Goal: Information Seeking & Learning: Learn about a topic

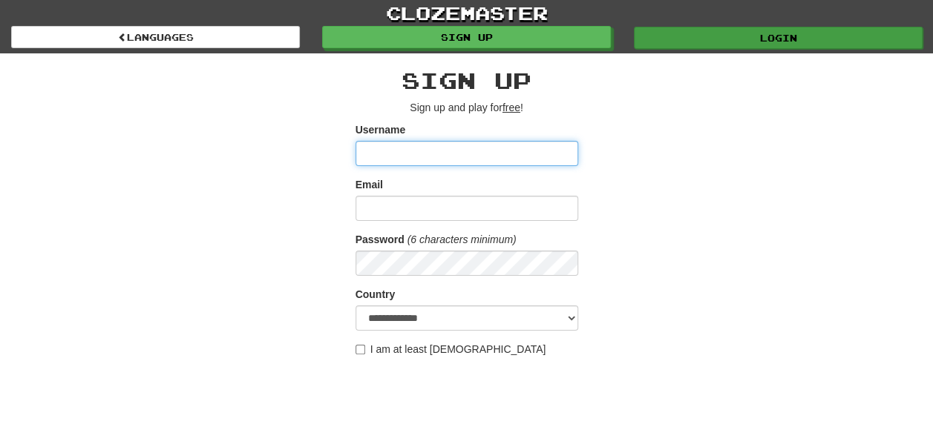
type input "********"
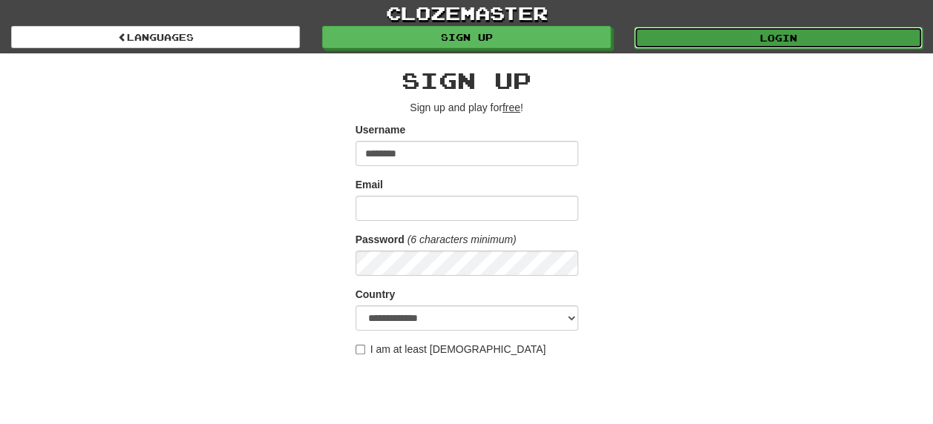
click at [773, 44] on link "Login" at bounding box center [778, 38] width 289 height 22
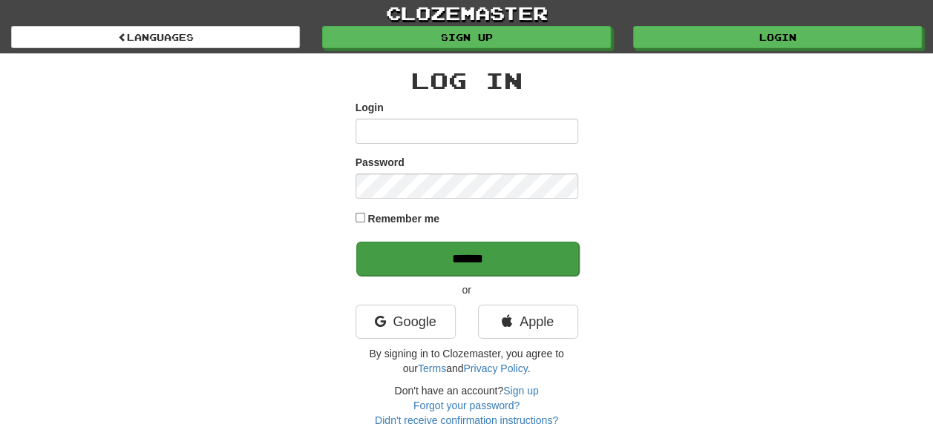
type input "********"
click at [470, 260] on input "******" at bounding box center [467, 259] width 223 height 34
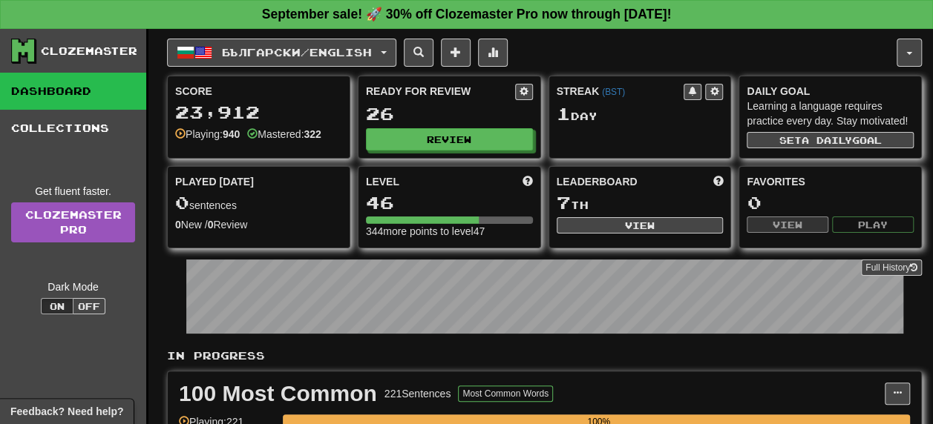
click at [450, 140] on button "Review" at bounding box center [450, 140] width 167 height 22
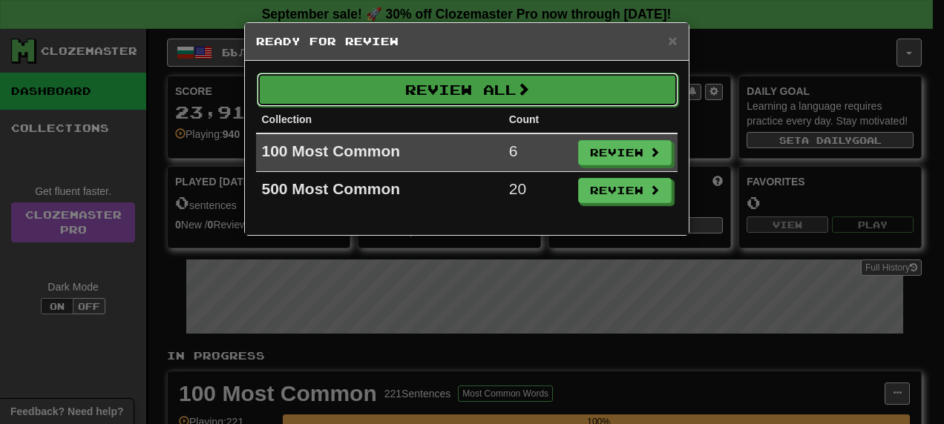
click at [433, 92] on button "Review All" at bounding box center [467, 90] width 421 height 34
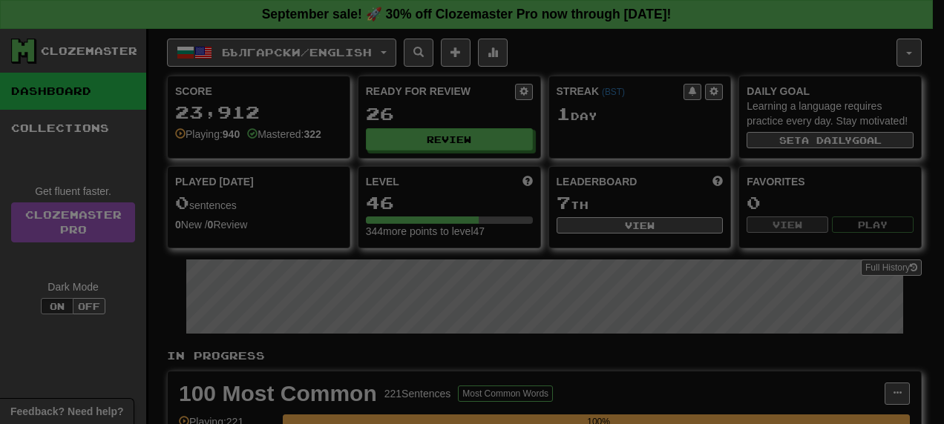
select select "**"
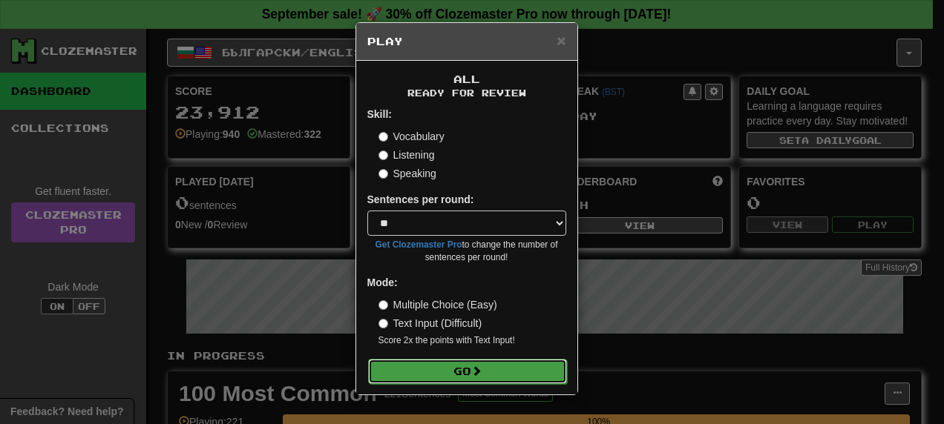
click at [475, 370] on span at bounding box center [476, 371] width 10 height 10
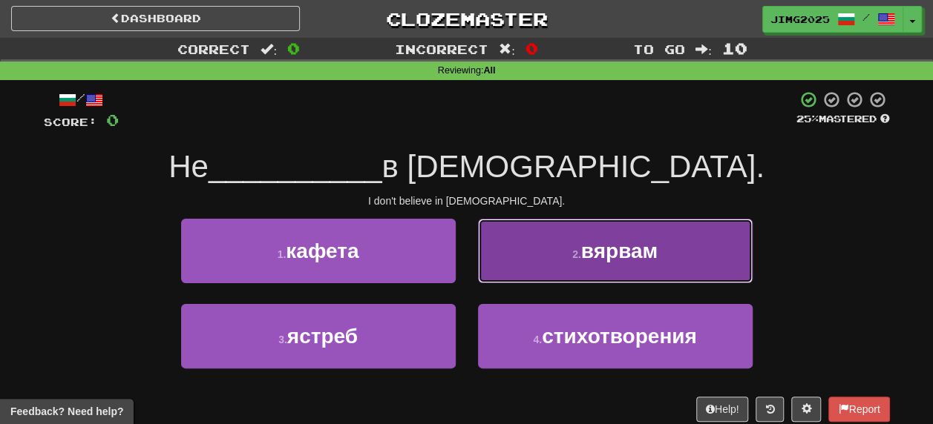
click at [616, 252] on span "вярвам" at bounding box center [619, 251] width 76 height 23
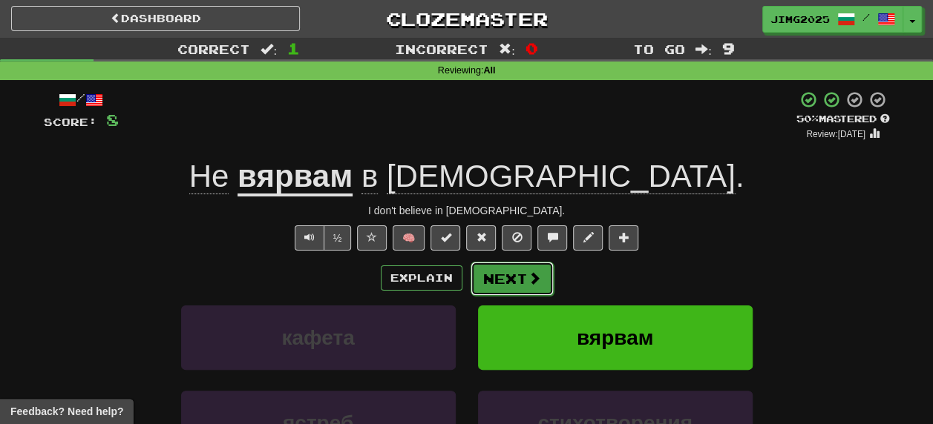
click at [515, 281] on button "Next" at bounding box center [511, 279] width 83 height 34
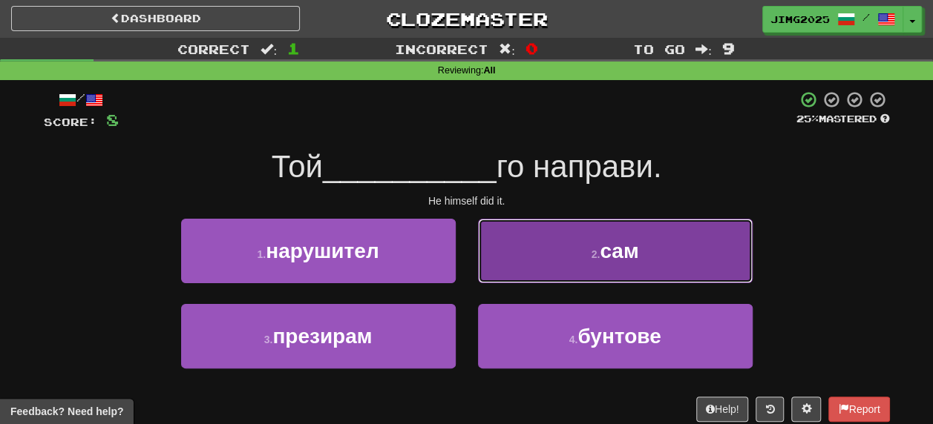
click at [623, 253] on span "сам" at bounding box center [619, 251] width 39 height 23
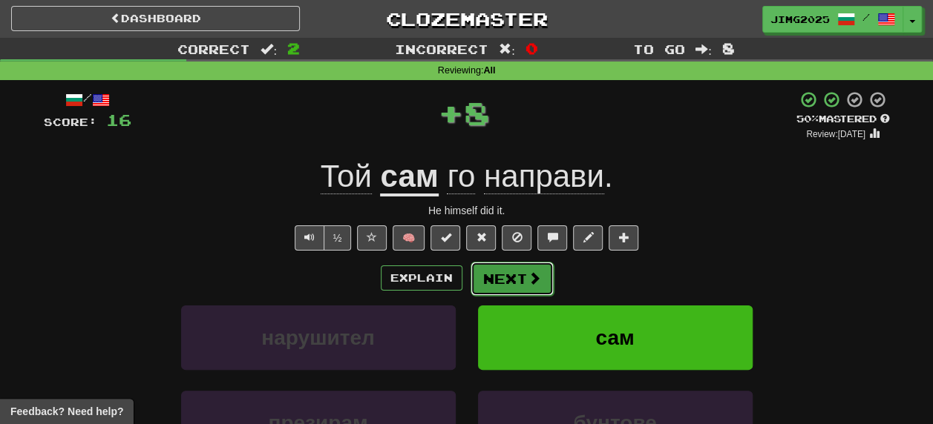
click at [507, 277] on button "Next" at bounding box center [511, 279] width 83 height 34
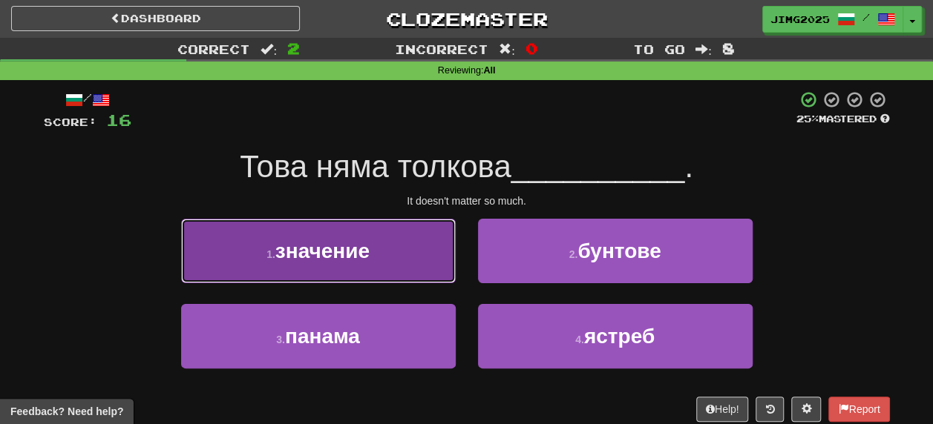
click at [349, 249] on span "значение" at bounding box center [322, 251] width 94 height 23
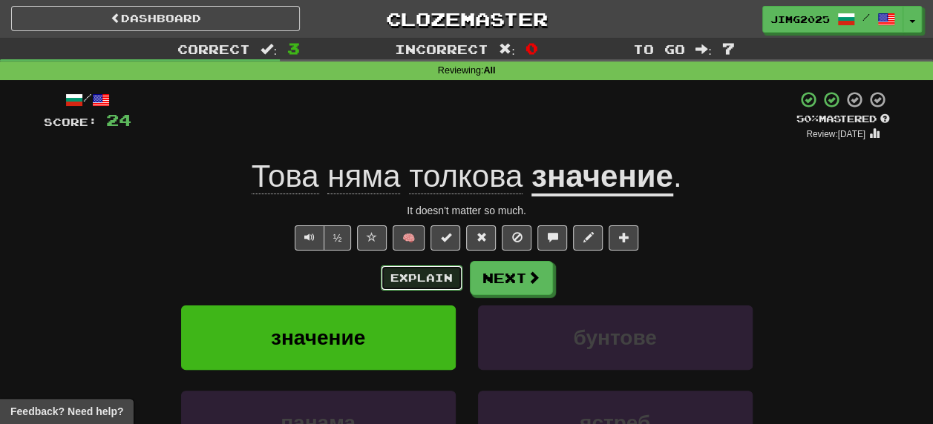
click at [425, 278] on button "Explain" at bounding box center [422, 278] width 82 height 25
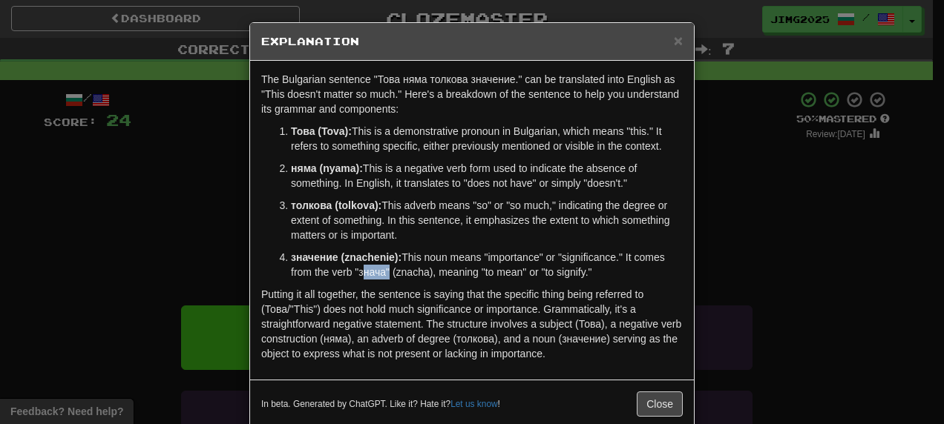
drag, startPoint x: 354, startPoint y: 273, endPoint x: 378, endPoint y: 273, distance: 24.5
click at [378, 273] on p "значение (znachenie): This noun means "importance" or "significance." It comes …" at bounding box center [487, 265] width 392 height 30
copy p "знача"
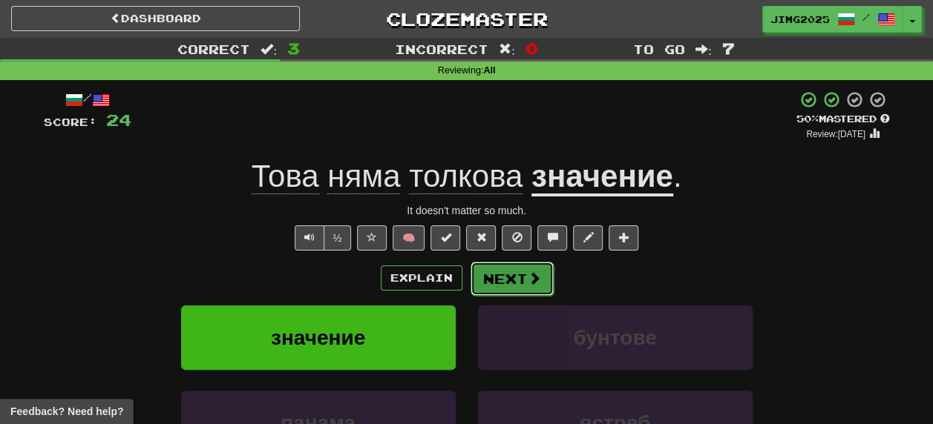
click at [494, 275] on button "Next" at bounding box center [511, 279] width 83 height 34
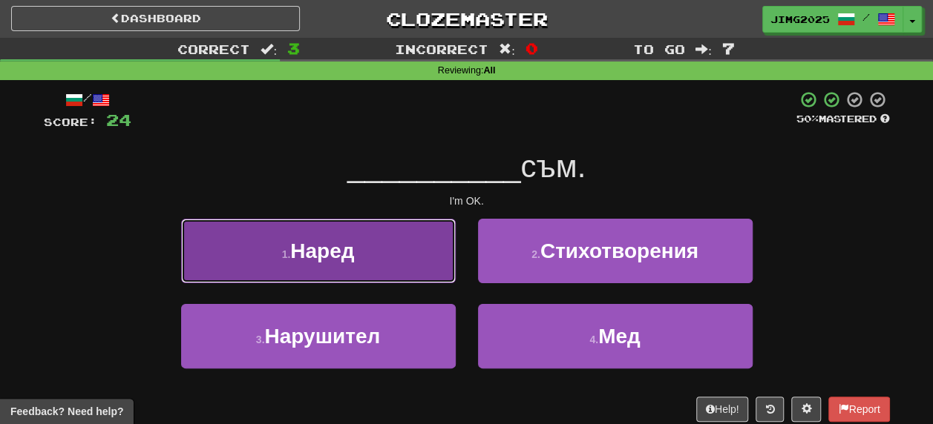
click at [331, 254] on span "Наред" at bounding box center [322, 251] width 64 height 23
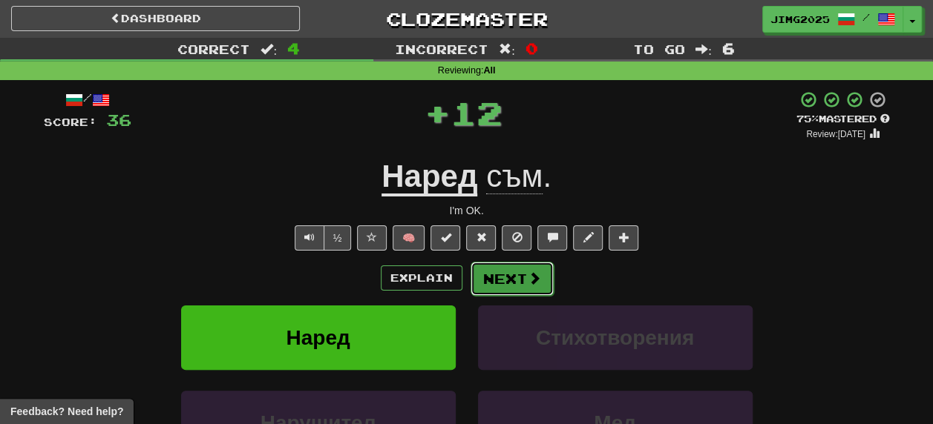
click at [507, 276] on button "Next" at bounding box center [511, 279] width 83 height 34
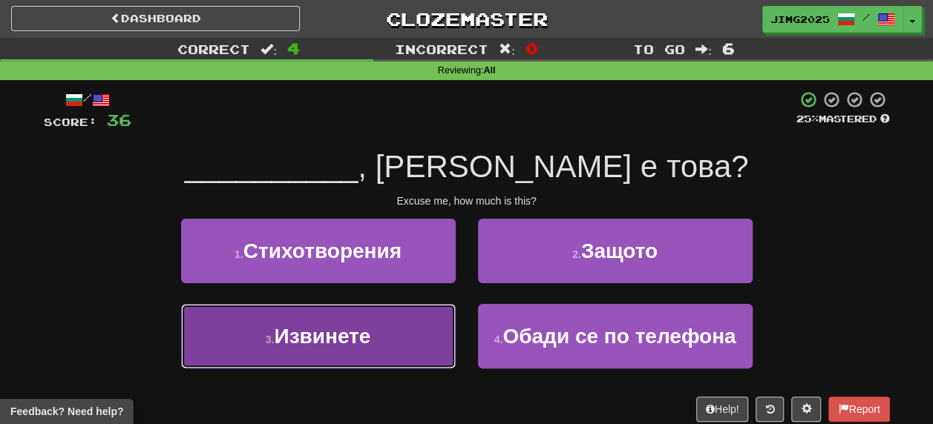
click at [312, 340] on span "Извинете" at bounding box center [322, 336] width 96 height 23
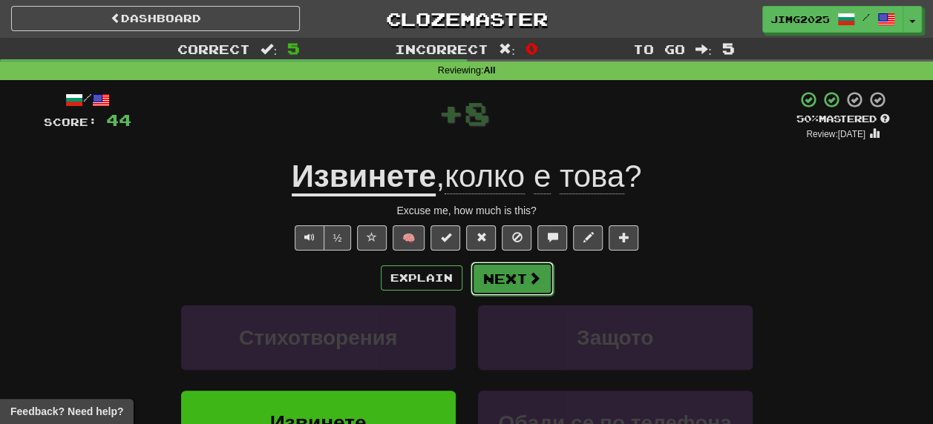
click at [506, 277] on button "Next" at bounding box center [511, 279] width 83 height 34
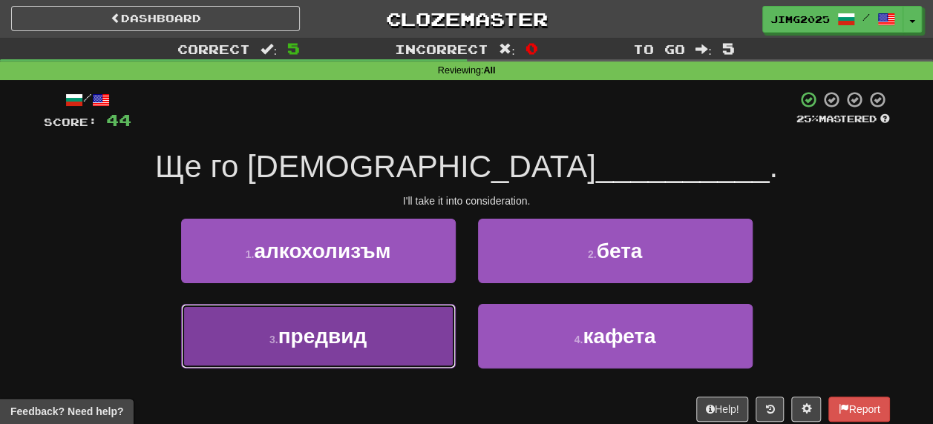
click at [325, 332] on span "предвид" at bounding box center [322, 336] width 89 height 23
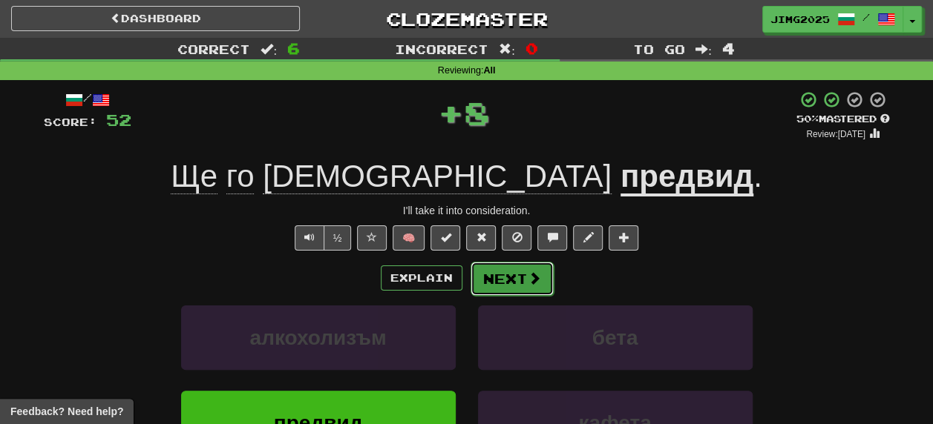
click at [513, 282] on button "Next" at bounding box center [511, 279] width 83 height 34
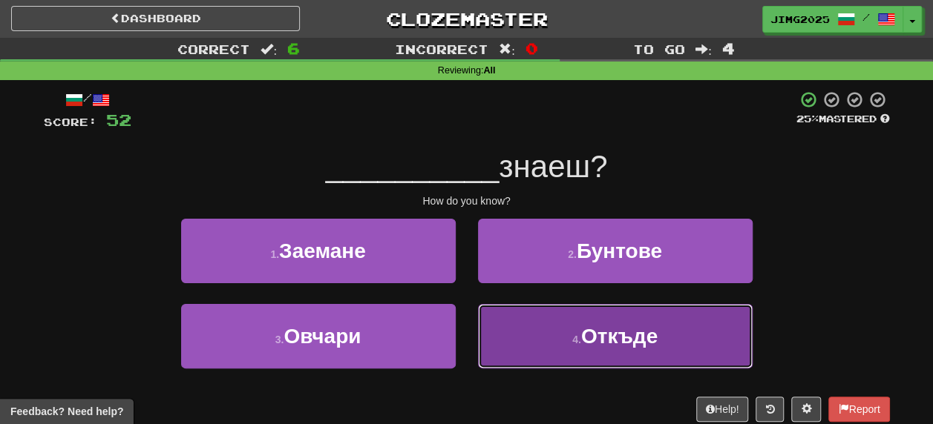
click at [631, 340] on span "Откъде" at bounding box center [619, 336] width 76 height 23
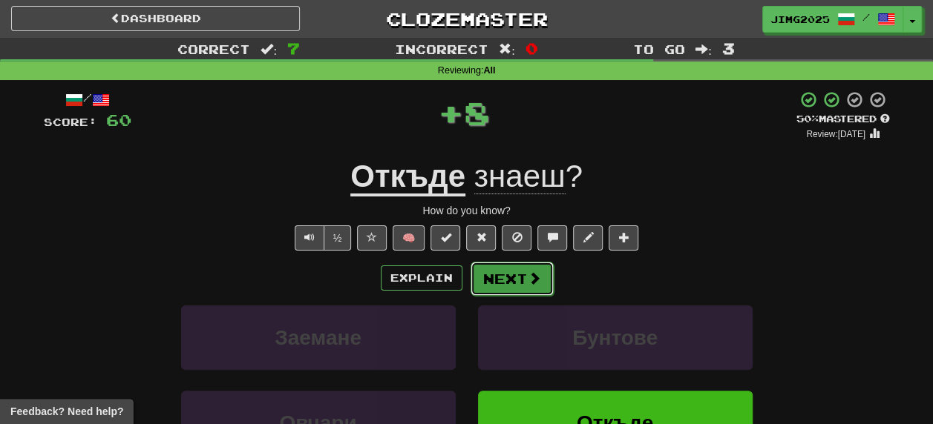
click at [509, 281] on button "Next" at bounding box center [511, 279] width 83 height 34
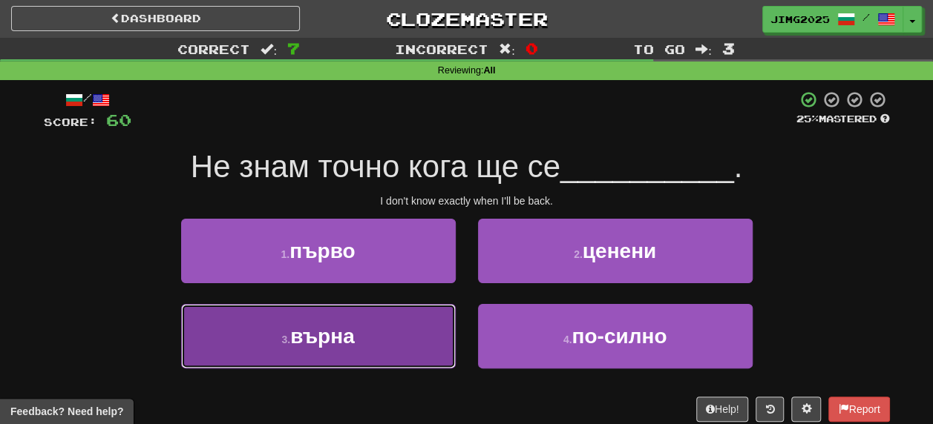
click at [346, 332] on span "върна" at bounding box center [322, 336] width 65 height 23
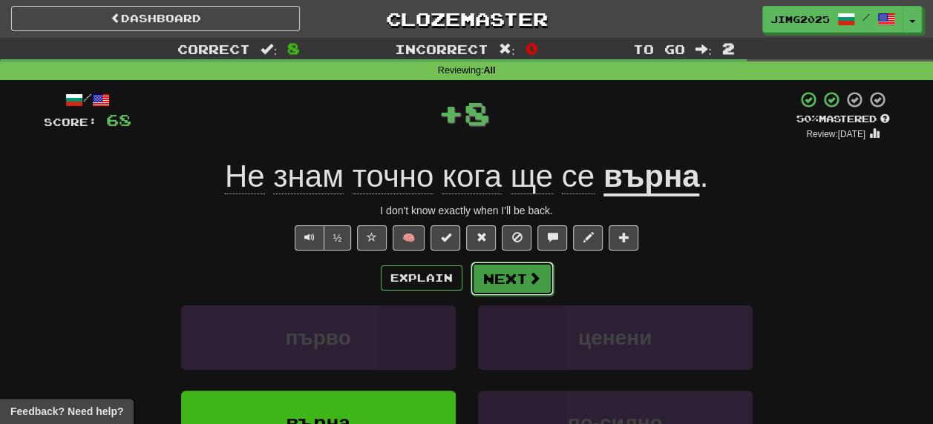
click at [519, 279] on button "Next" at bounding box center [511, 279] width 83 height 34
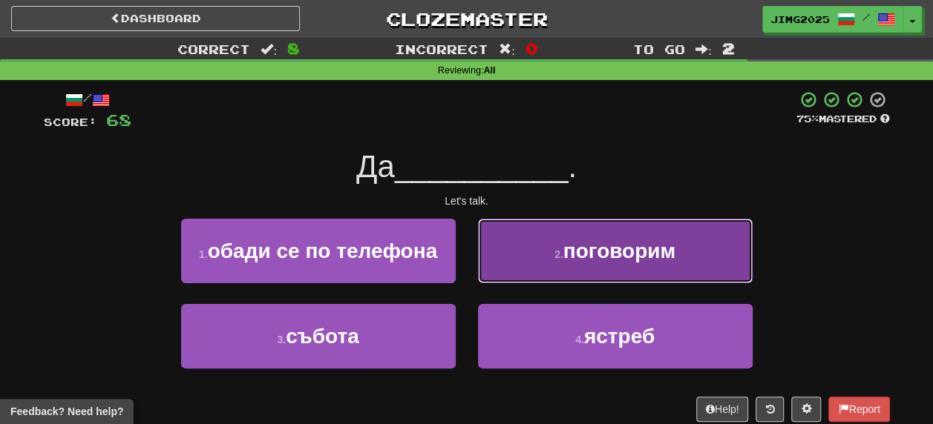
click at [628, 250] on span "поговорим" at bounding box center [619, 251] width 112 height 23
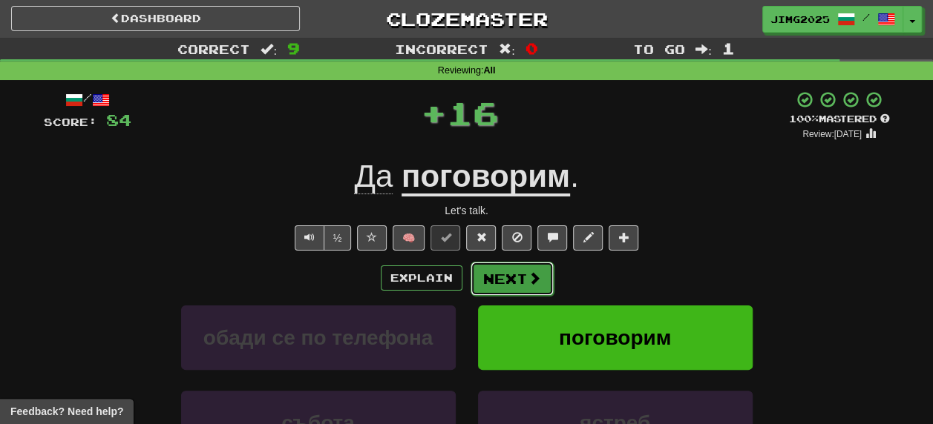
click at [510, 278] on button "Next" at bounding box center [511, 279] width 83 height 34
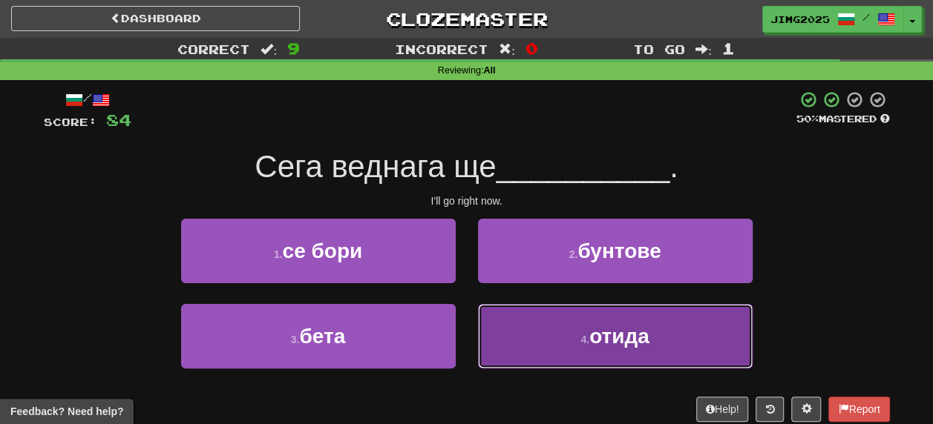
click at [624, 335] on span "отида" at bounding box center [619, 336] width 60 height 23
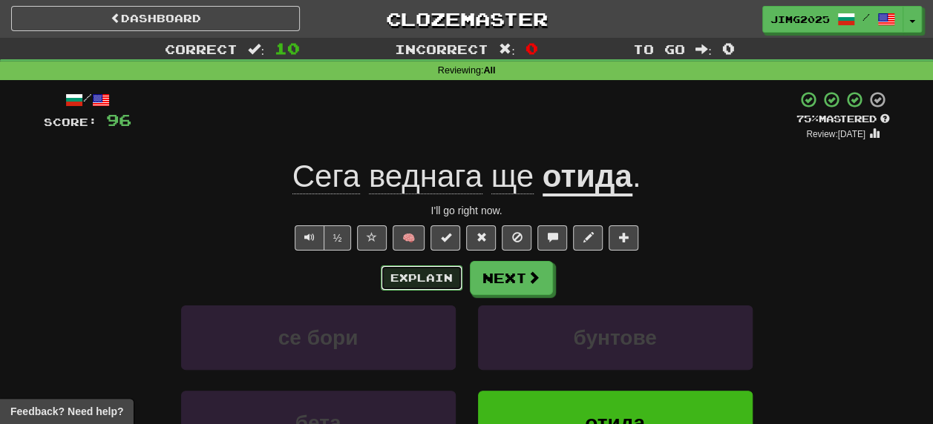
click at [426, 282] on button "Explain" at bounding box center [422, 278] width 82 height 25
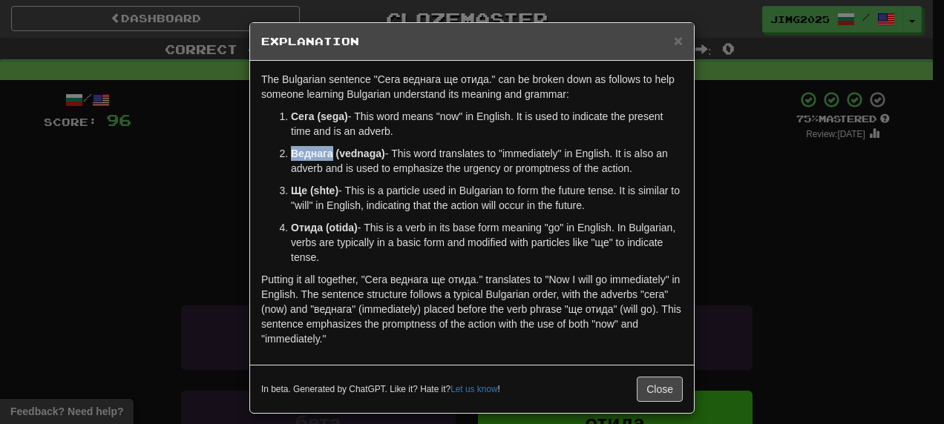
drag, startPoint x: 286, startPoint y: 153, endPoint x: 325, endPoint y: 150, distance: 39.4
click at [325, 150] on strong "Веднага (vednaga)" at bounding box center [338, 154] width 94 height 12
copy strong "Веднага"
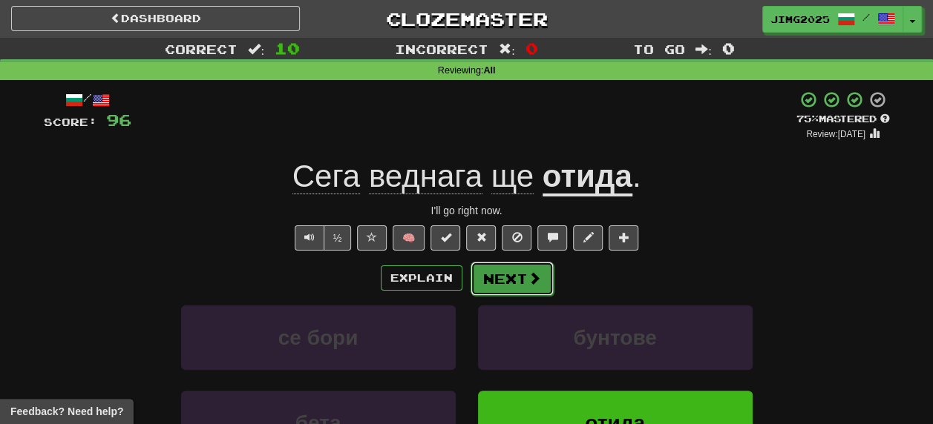
click at [497, 280] on button "Next" at bounding box center [511, 279] width 83 height 34
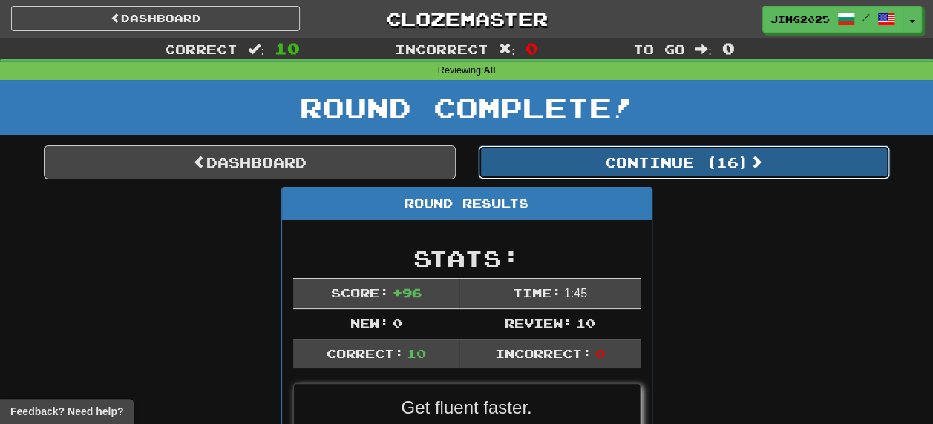
click at [658, 165] on button "Continue ( 16 )" at bounding box center [684, 162] width 412 height 34
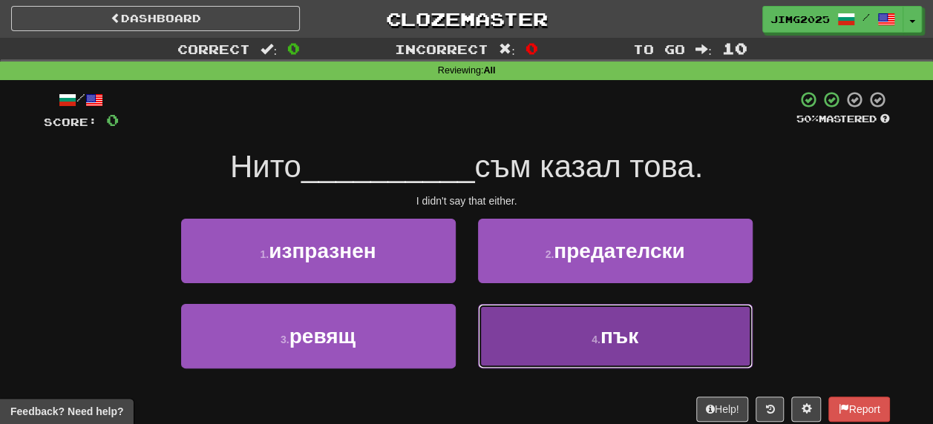
click at [621, 338] on span "пък" at bounding box center [619, 336] width 38 height 23
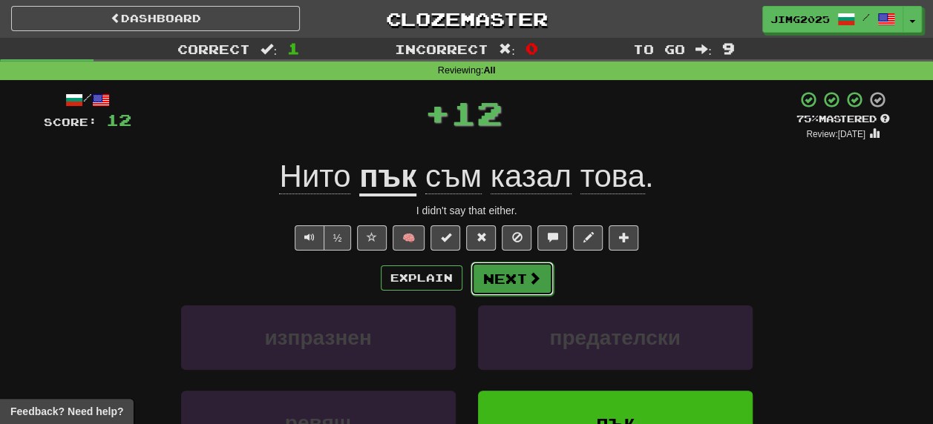
click at [508, 282] on button "Next" at bounding box center [511, 279] width 83 height 34
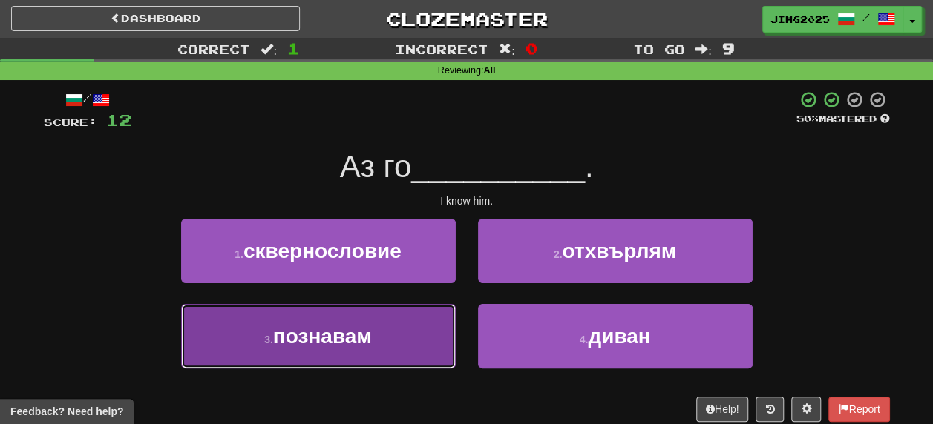
click at [325, 340] on span "познавам" at bounding box center [322, 336] width 99 height 23
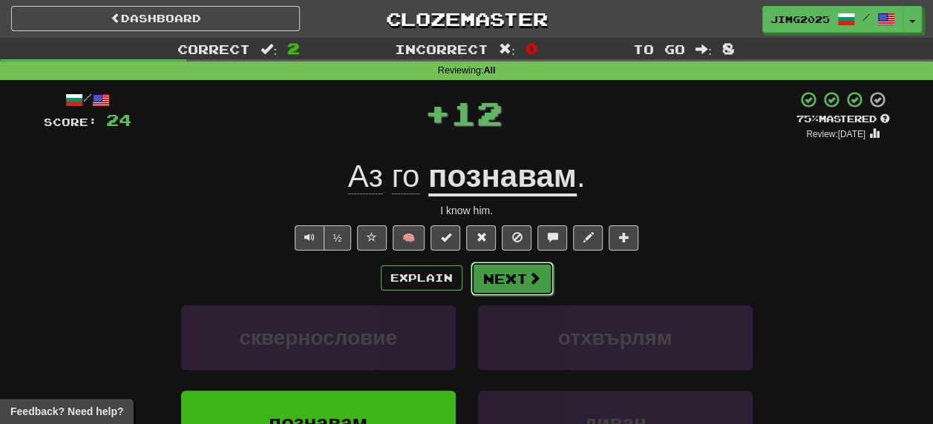
click at [520, 285] on button "Next" at bounding box center [511, 279] width 83 height 34
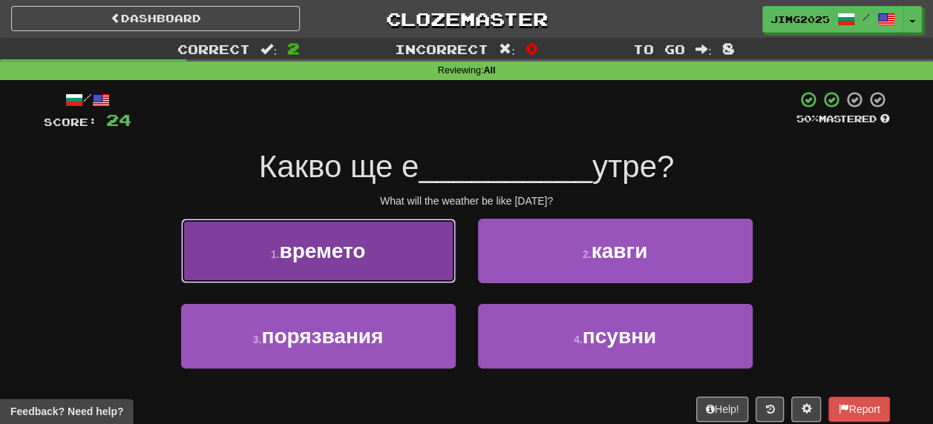
click at [292, 254] on span "времето" at bounding box center [322, 251] width 86 height 23
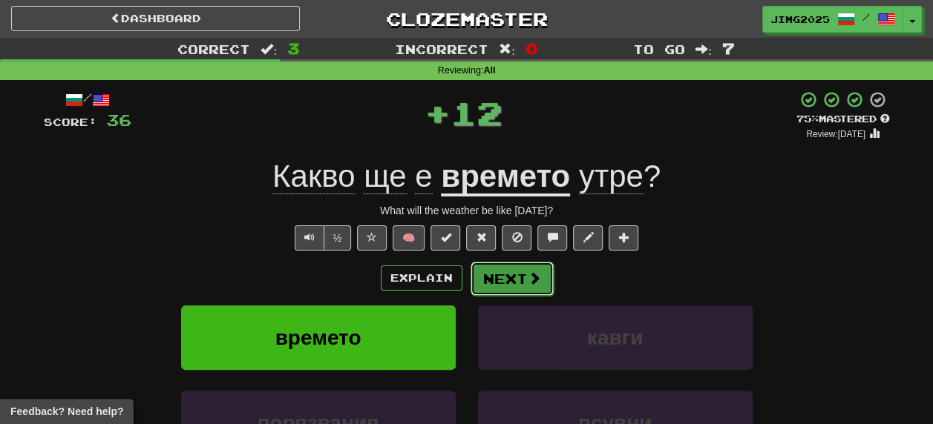
click at [511, 282] on button "Next" at bounding box center [511, 279] width 83 height 34
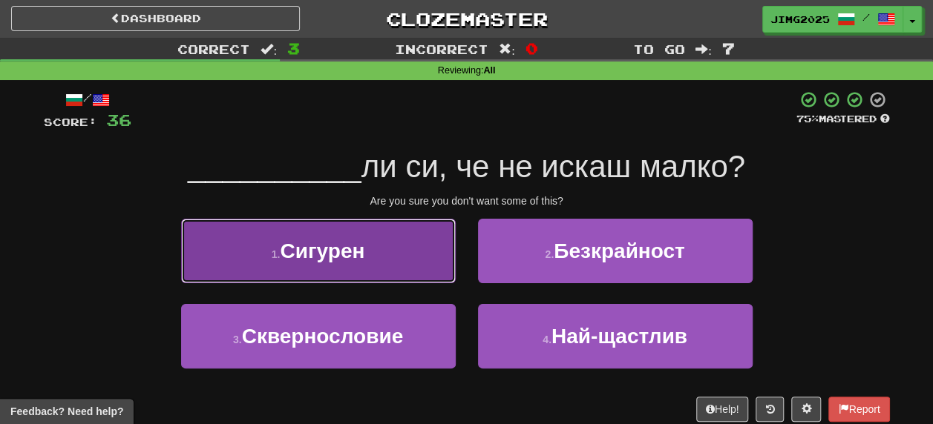
click at [307, 253] on span "Сигурен" at bounding box center [322, 251] width 85 height 23
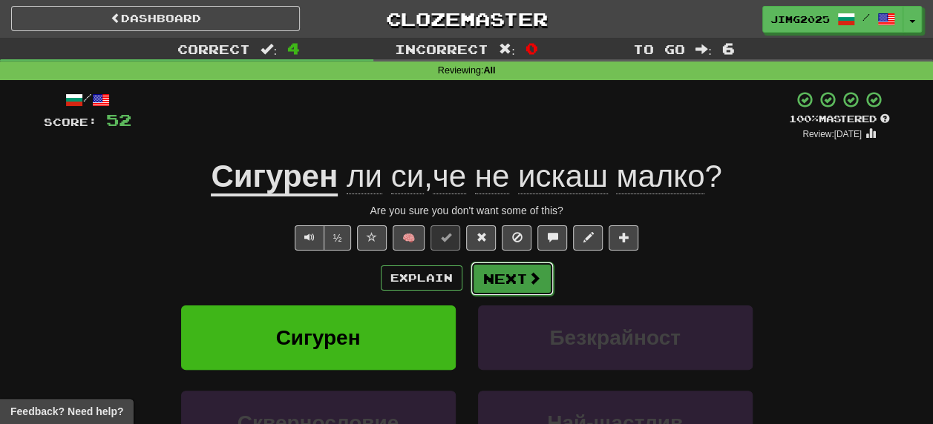
click at [518, 283] on button "Next" at bounding box center [511, 279] width 83 height 34
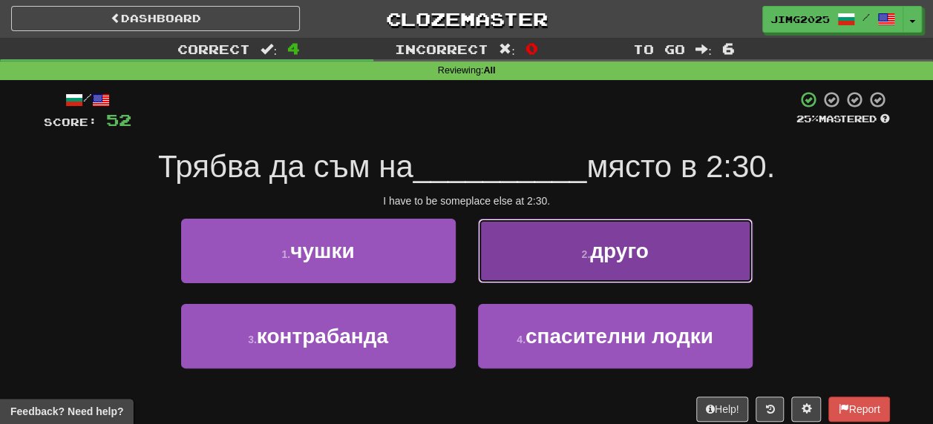
click at [616, 253] on span "друго" at bounding box center [619, 251] width 58 height 23
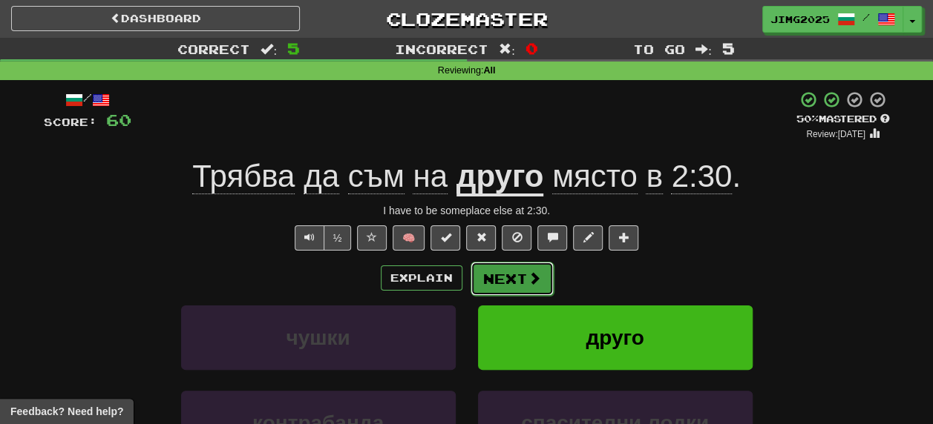
click at [502, 276] on button "Next" at bounding box center [511, 279] width 83 height 34
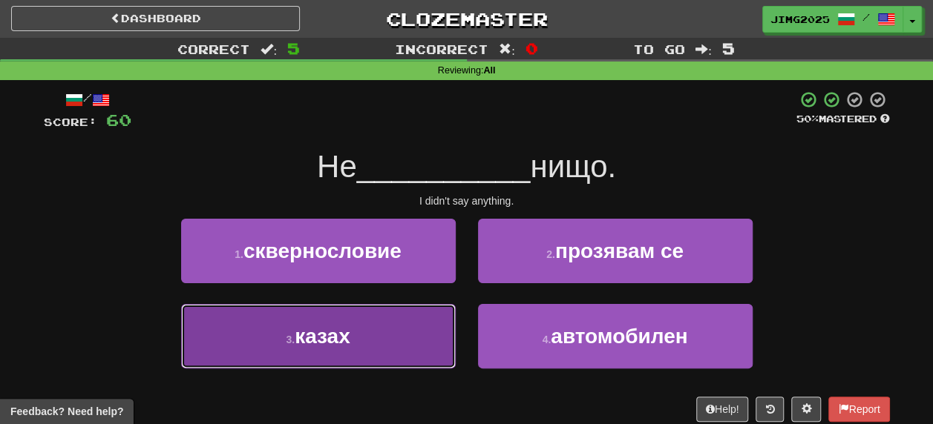
click at [329, 338] on span "казах" at bounding box center [323, 336] width 56 height 23
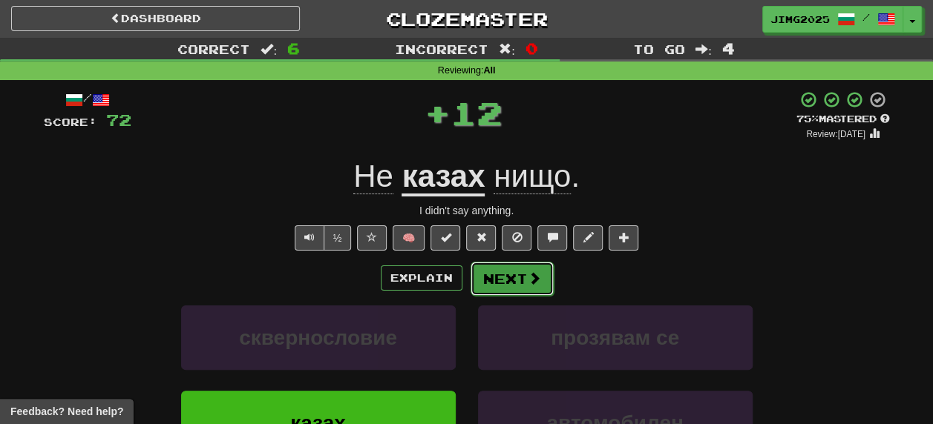
click at [518, 279] on button "Next" at bounding box center [511, 279] width 83 height 34
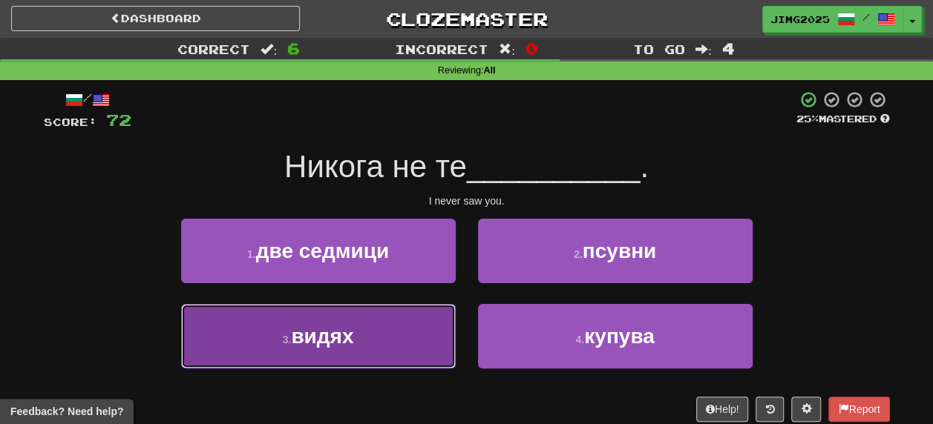
click at [319, 338] on span "видях" at bounding box center [322, 336] width 62 height 23
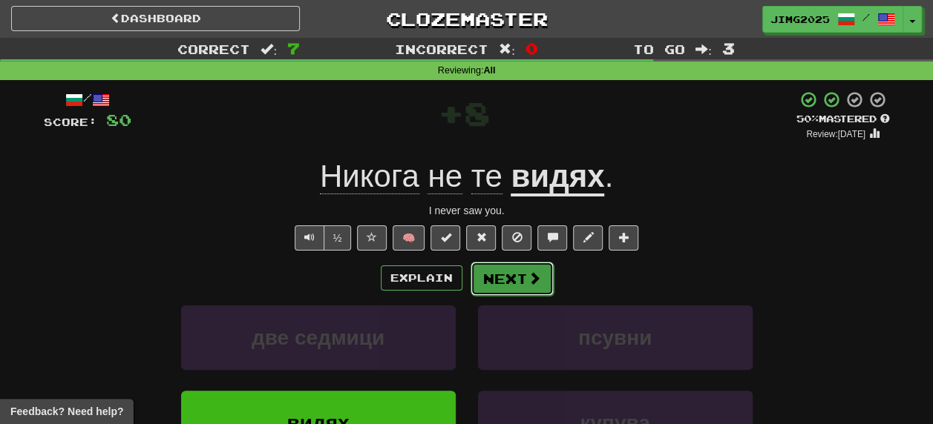
click at [516, 275] on button "Next" at bounding box center [511, 279] width 83 height 34
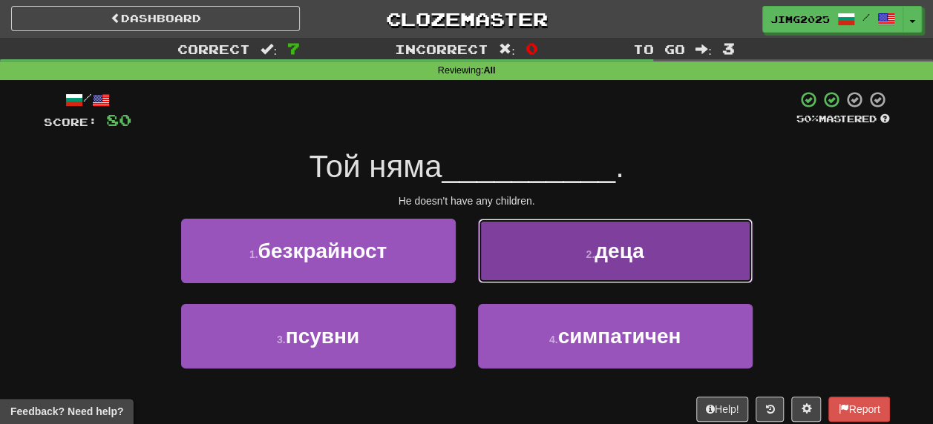
click at [623, 251] on span "деца" at bounding box center [618, 251] width 49 height 23
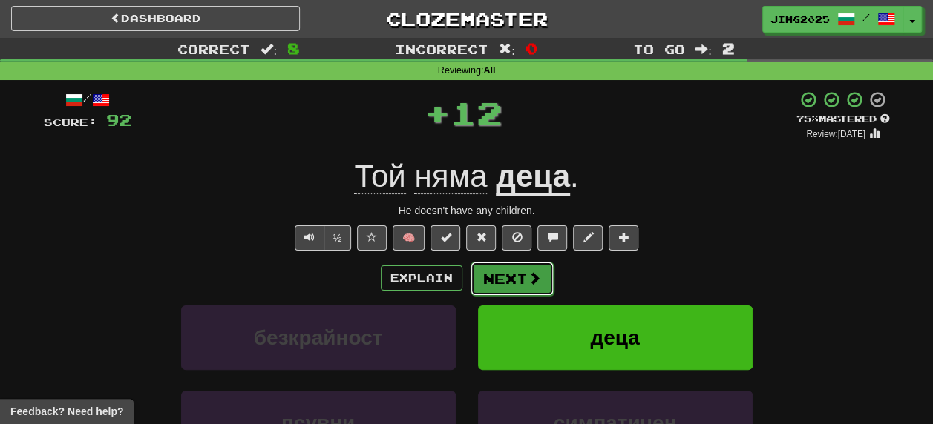
click at [513, 276] on button "Next" at bounding box center [511, 279] width 83 height 34
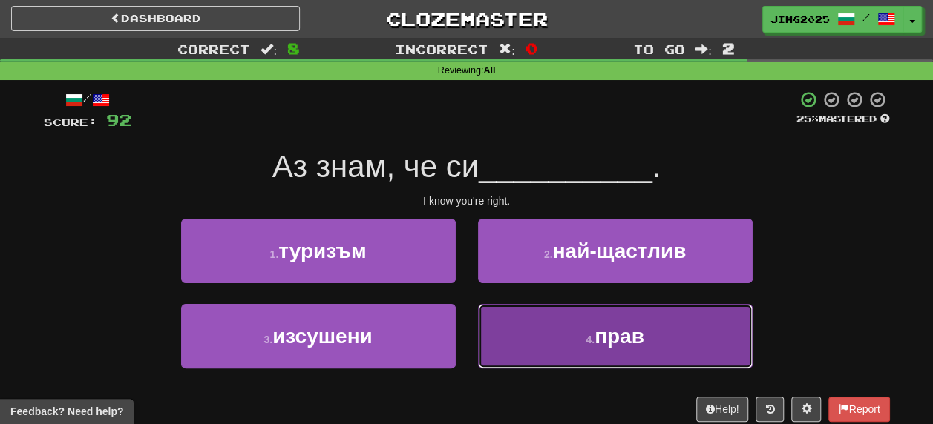
click at [629, 340] on span "прав" at bounding box center [619, 336] width 50 height 23
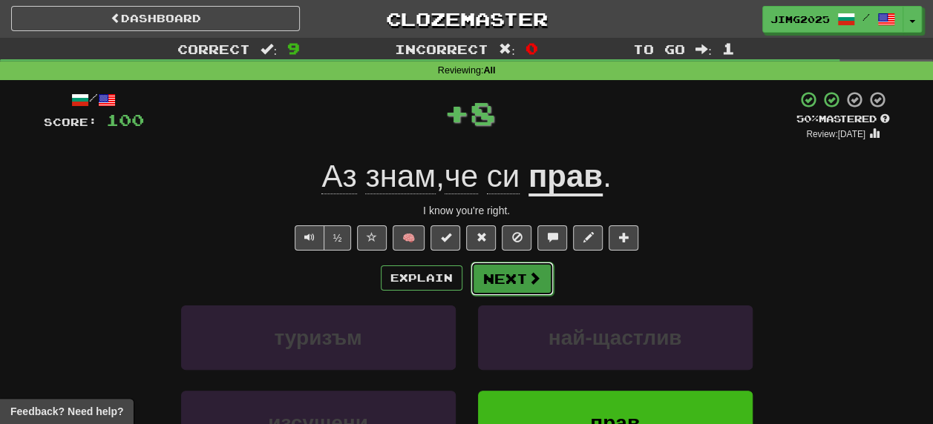
click at [499, 287] on button "Next" at bounding box center [511, 279] width 83 height 34
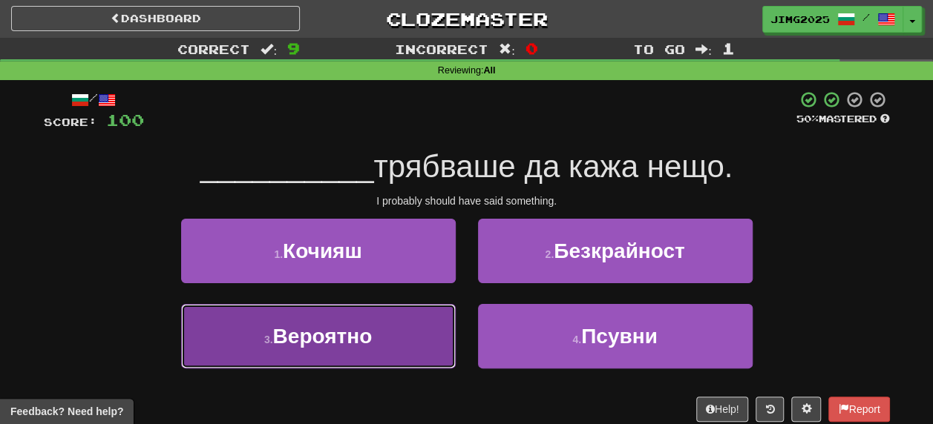
click at [321, 329] on span "Вероятно" at bounding box center [321, 336] width 99 height 23
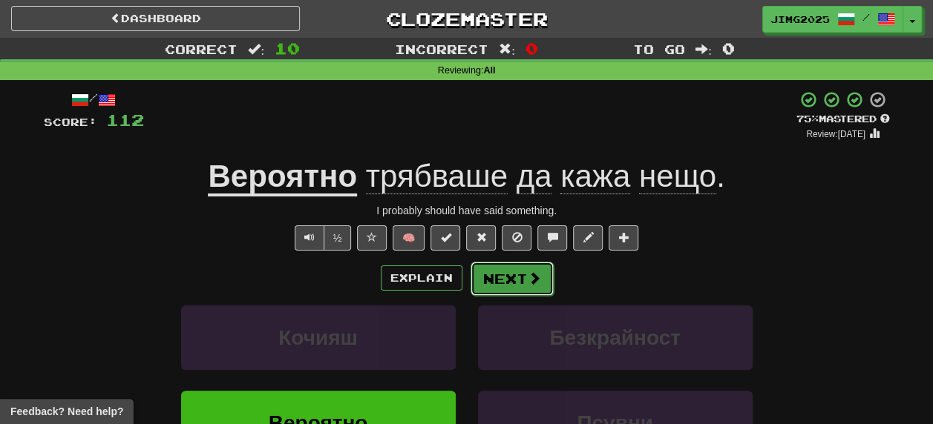
click at [517, 279] on button "Next" at bounding box center [511, 279] width 83 height 34
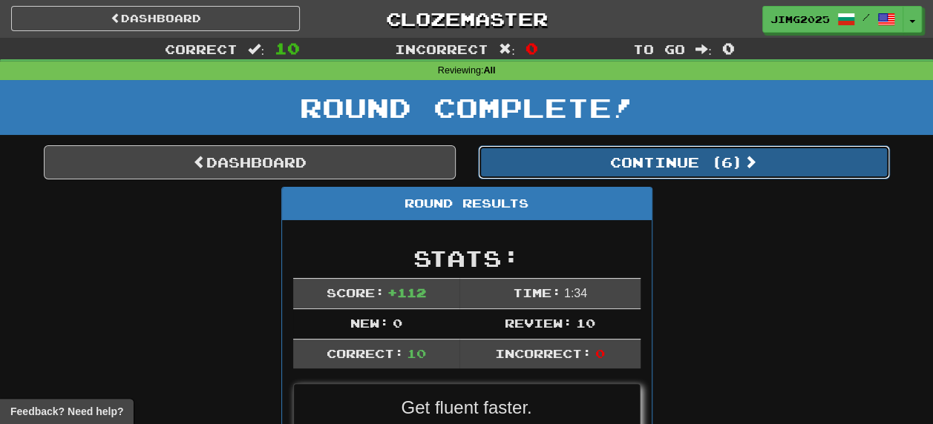
click at [694, 163] on button "Continue ( 6 )" at bounding box center [684, 162] width 412 height 34
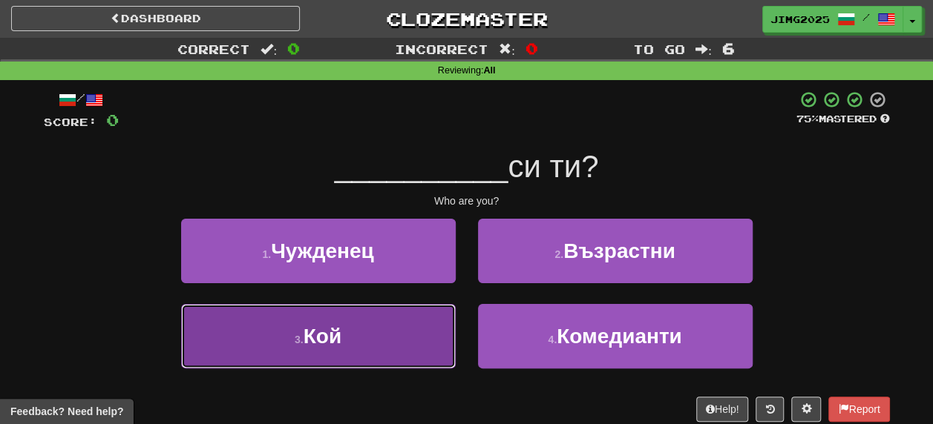
click at [313, 335] on span "Кой" at bounding box center [322, 336] width 38 height 23
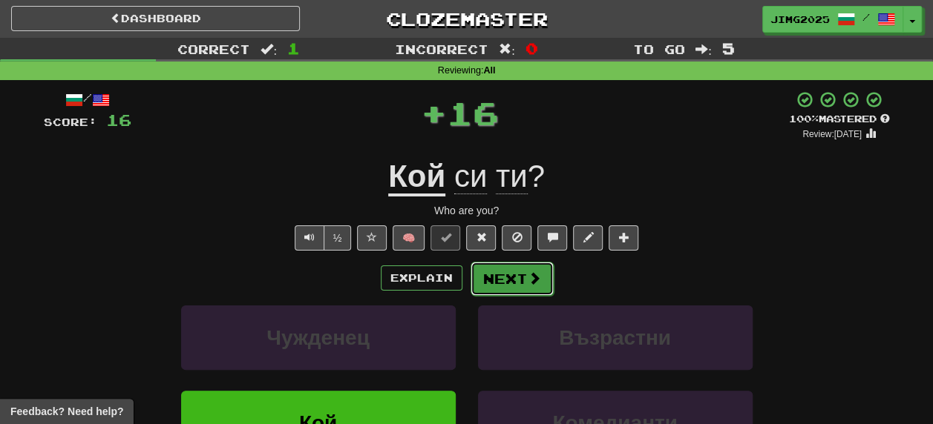
click at [513, 276] on button "Next" at bounding box center [511, 279] width 83 height 34
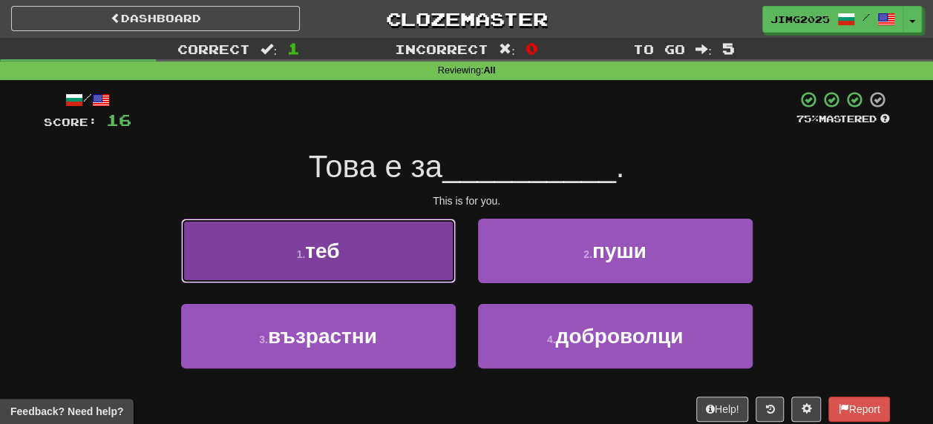
click at [321, 248] on span "теб" at bounding box center [322, 251] width 34 height 23
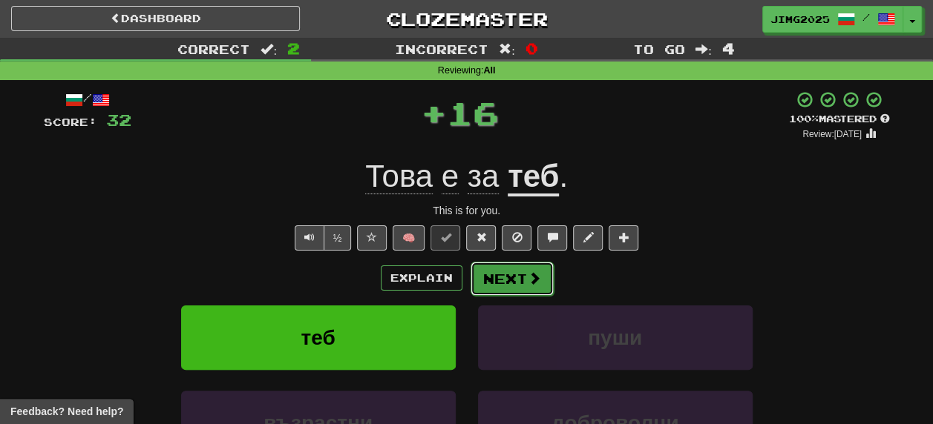
click at [512, 273] on button "Next" at bounding box center [511, 279] width 83 height 34
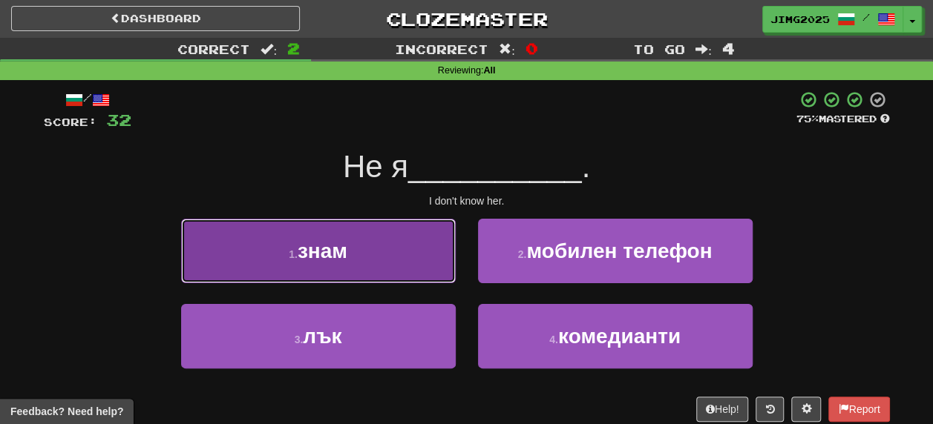
click at [326, 246] on span "знам" at bounding box center [323, 251] width 50 height 23
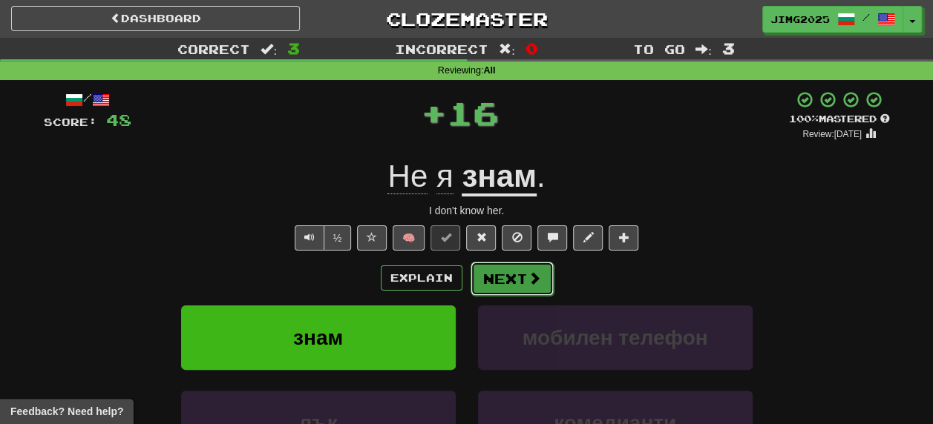
click at [522, 276] on button "Next" at bounding box center [511, 279] width 83 height 34
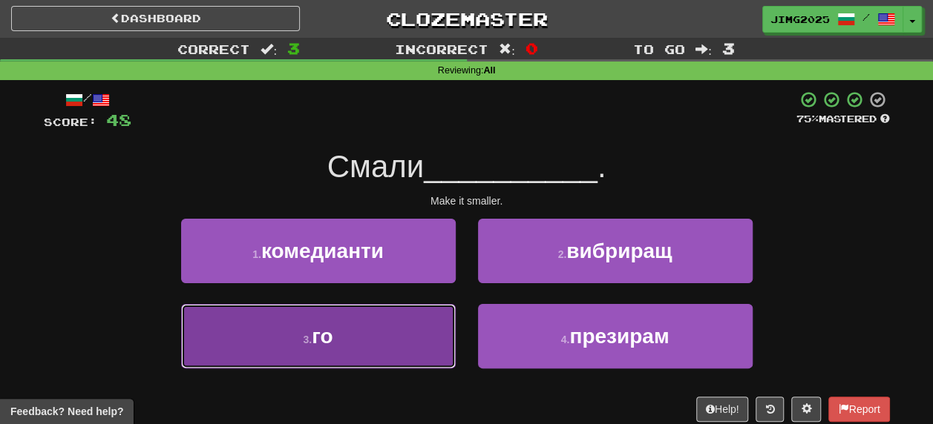
click at [325, 347] on span "го" at bounding box center [322, 336] width 21 height 23
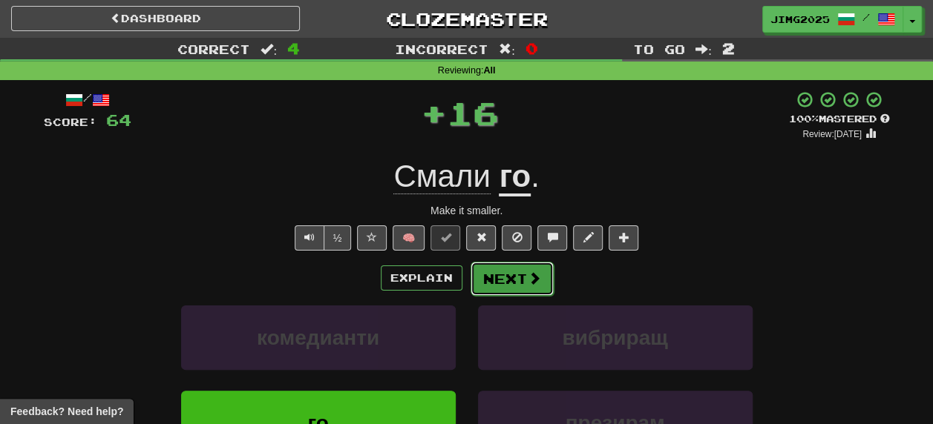
click at [515, 280] on button "Next" at bounding box center [511, 279] width 83 height 34
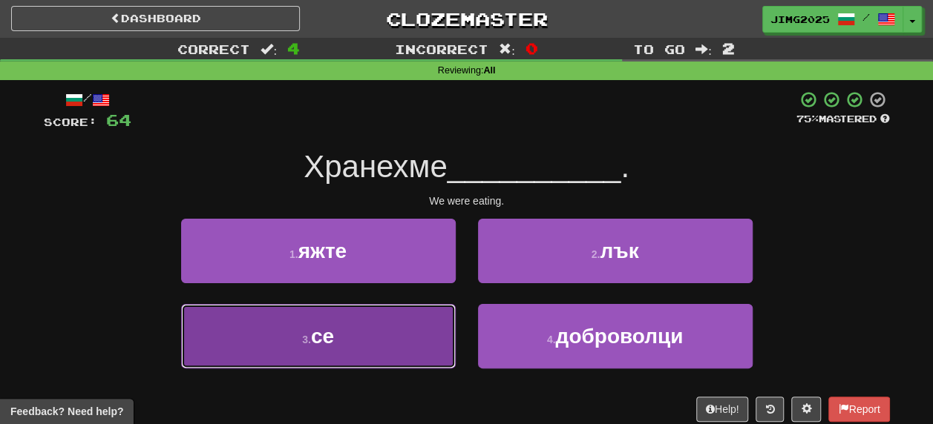
click at [331, 334] on span "се" at bounding box center [322, 336] width 23 height 23
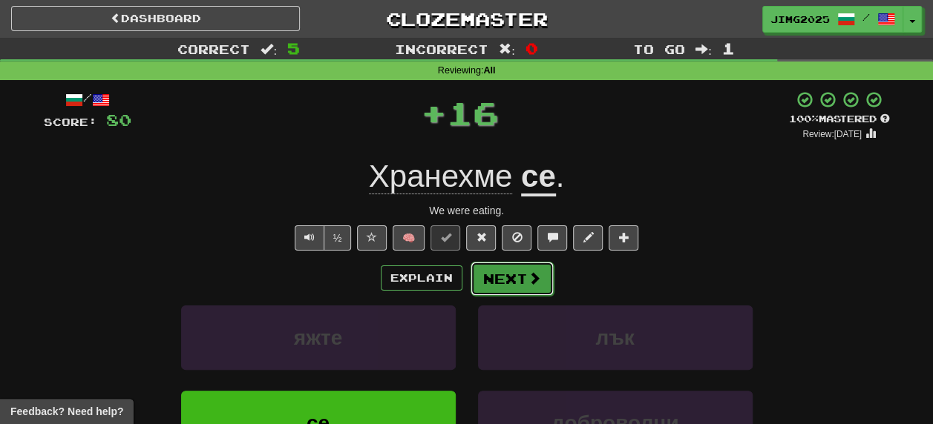
click at [503, 276] on button "Next" at bounding box center [511, 279] width 83 height 34
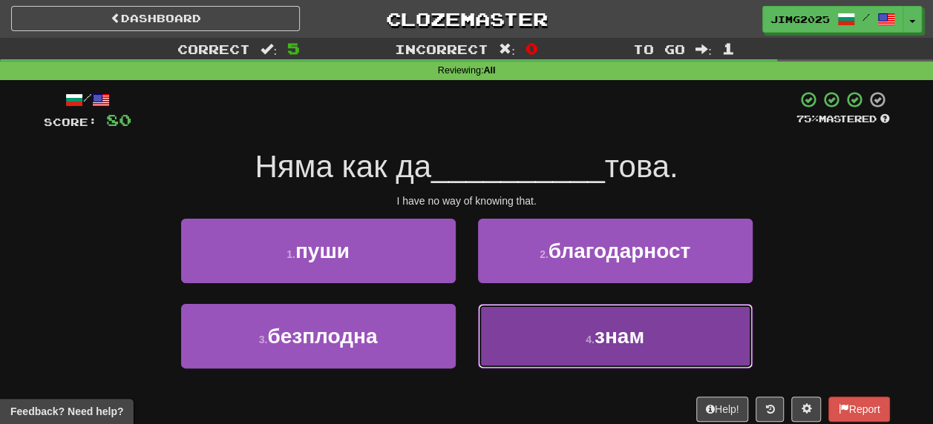
click at [628, 346] on span "знам" at bounding box center [619, 336] width 50 height 23
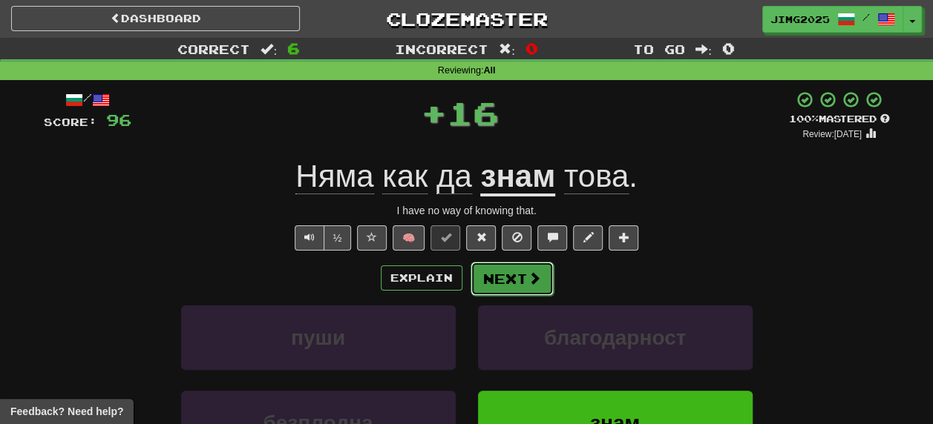
click at [502, 278] on button "Next" at bounding box center [511, 279] width 83 height 34
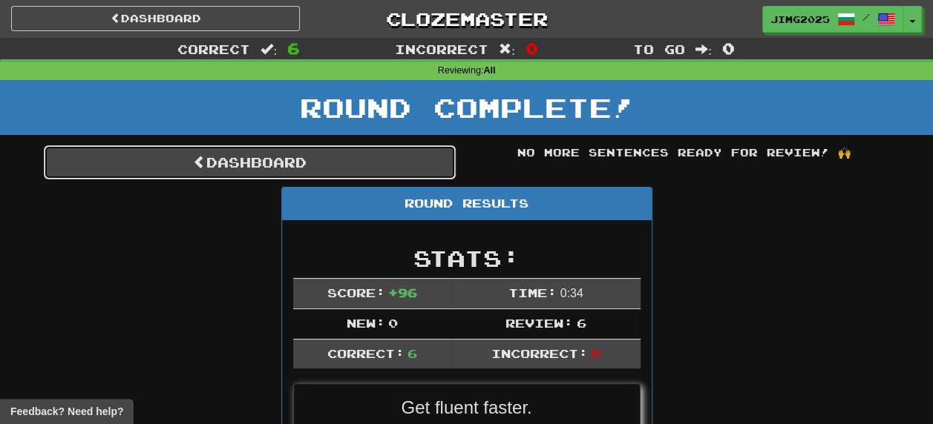
click at [250, 164] on link "Dashboard" at bounding box center [250, 162] width 412 height 34
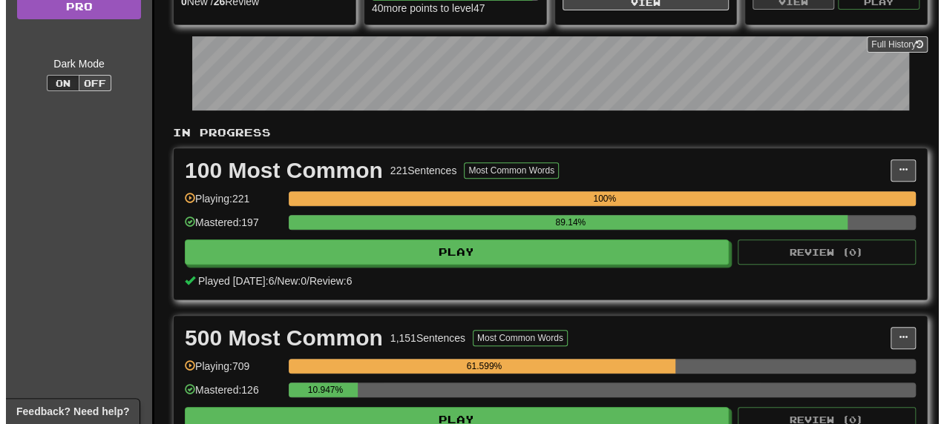
scroll to position [297, 0]
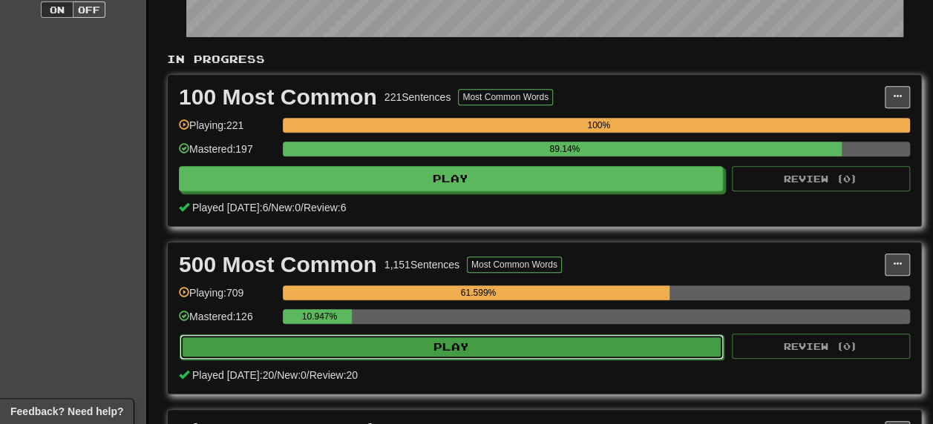
click at [479, 345] on button "Play" at bounding box center [452, 347] width 544 height 25
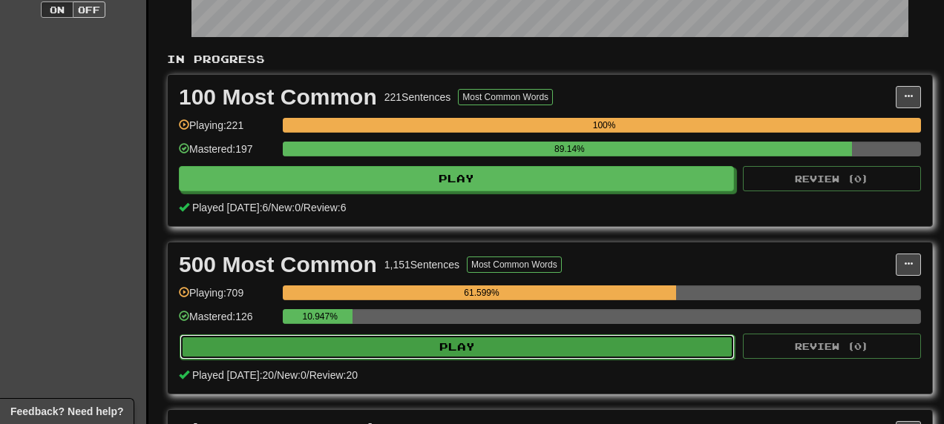
select select "**"
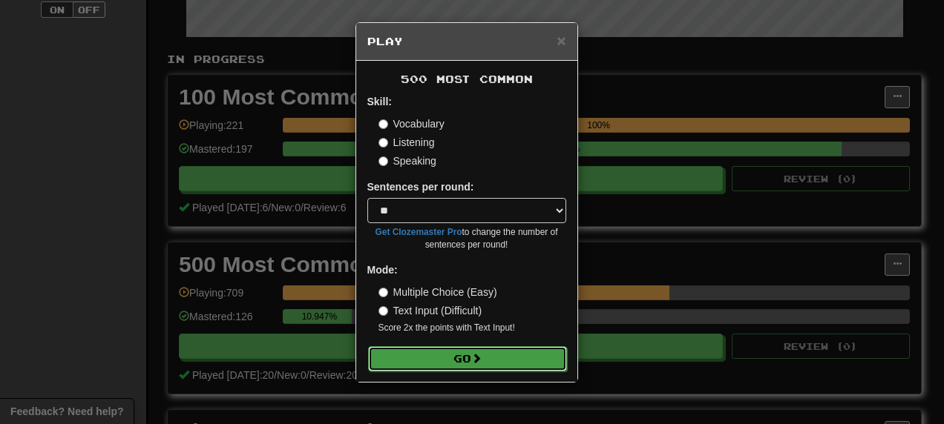
click at [467, 363] on button "Go" at bounding box center [467, 358] width 199 height 25
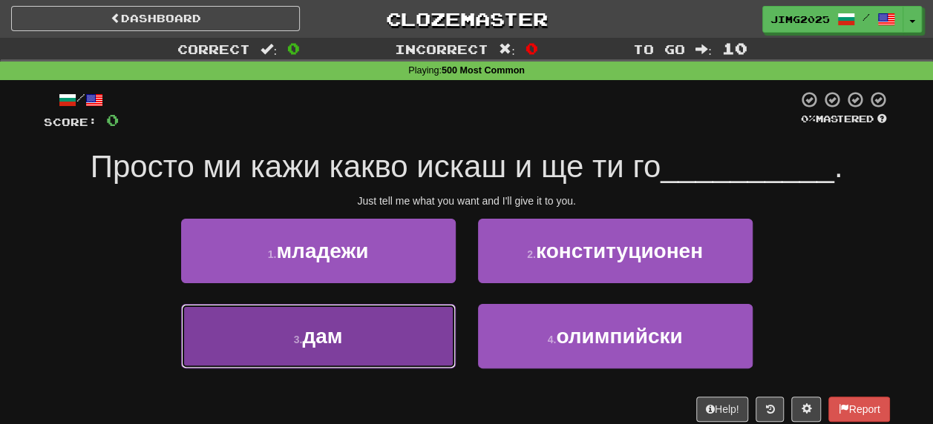
click at [323, 331] on span "дам" at bounding box center [322, 336] width 40 height 23
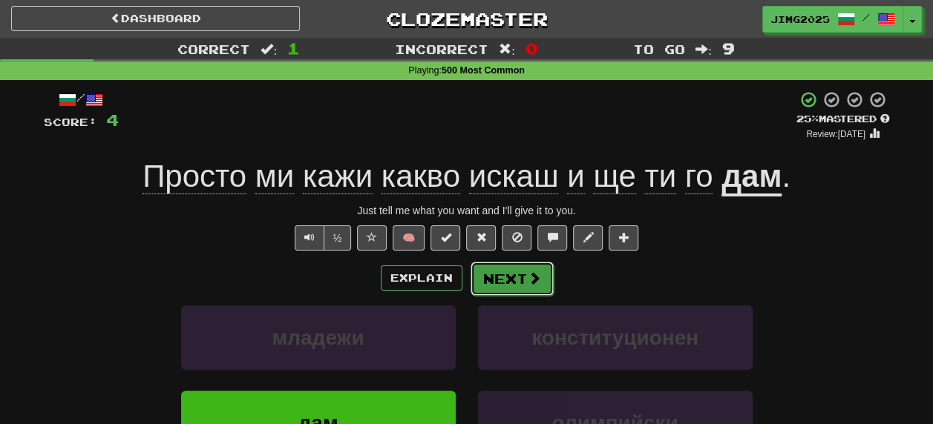
click at [499, 273] on button "Next" at bounding box center [511, 279] width 83 height 34
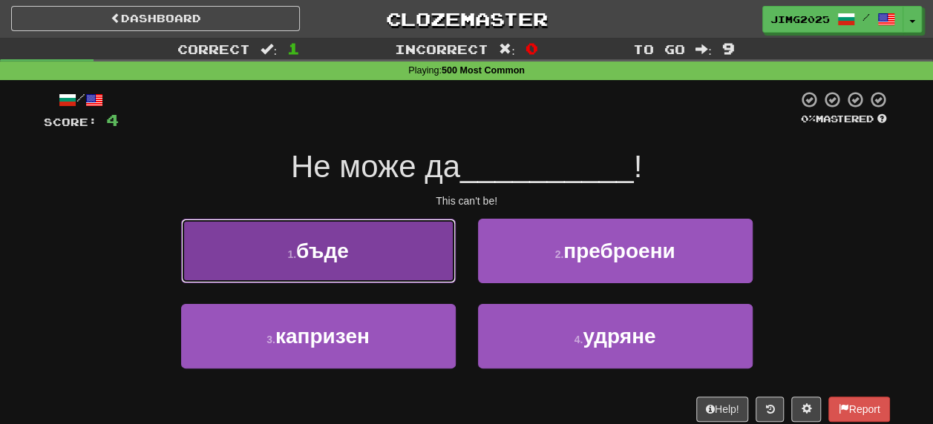
click at [323, 243] on span "бъде" at bounding box center [322, 251] width 53 height 23
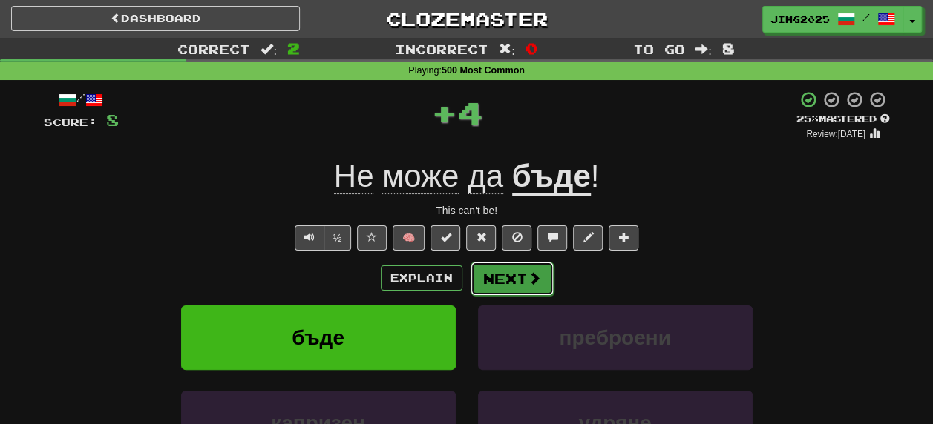
click at [507, 280] on button "Next" at bounding box center [511, 279] width 83 height 34
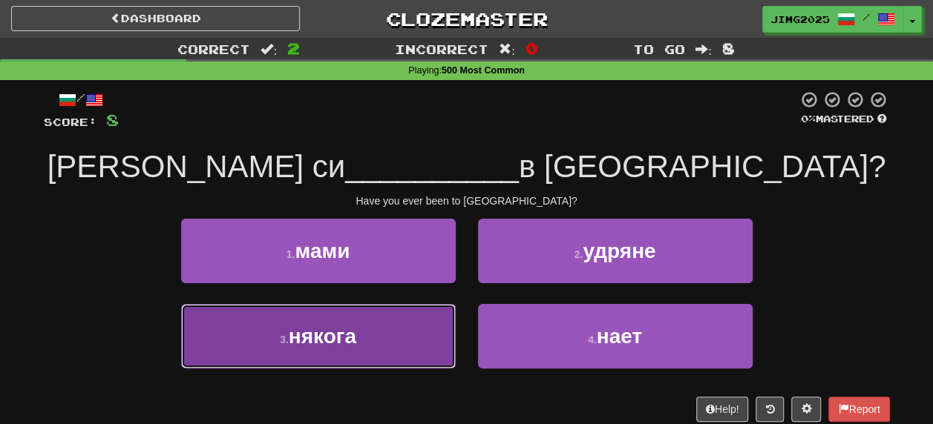
click at [358, 339] on button "3 . някога" at bounding box center [318, 336] width 275 height 65
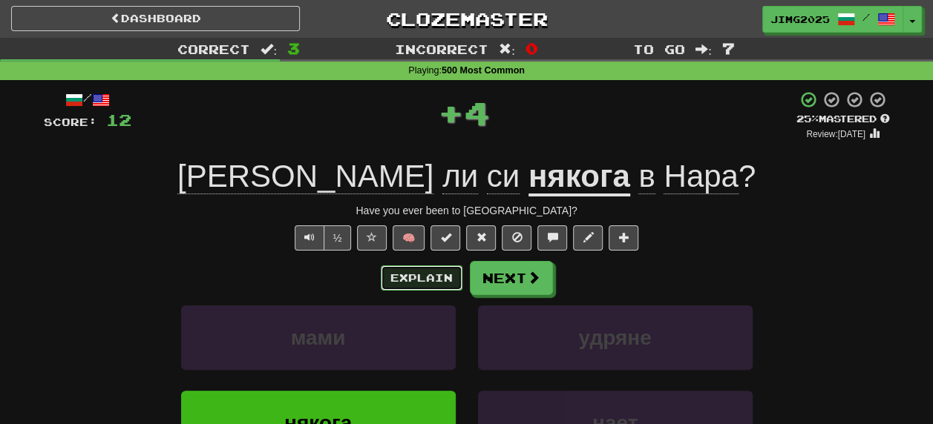
click at [431, 277] on button "Explain" at bounding box center [422, 278] width 82 height 25
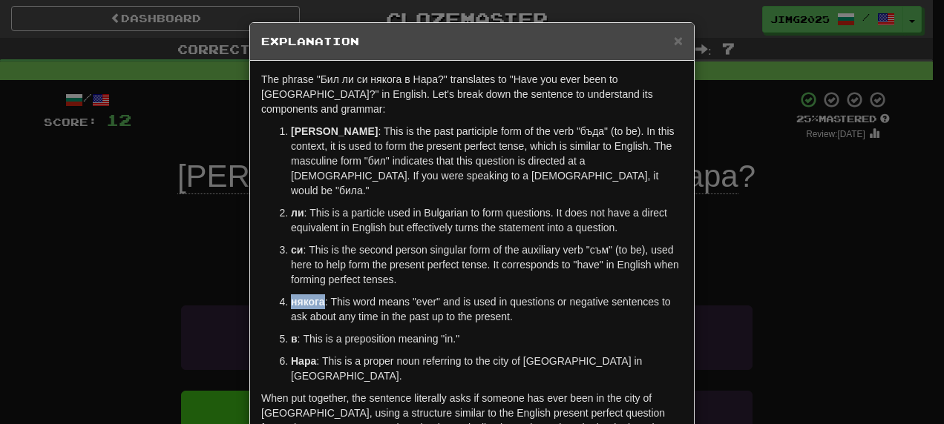
drag, startPoint x: 285, startPoint y: 272, endPoint x: 319, endPoint y: 270, distance: 34.2
click at [319, 295] on p "някога : This word means "ever" and is used in questions or negative sentences …" at bounding box center [487, 310] width 392 height 30
copy strong "някога"
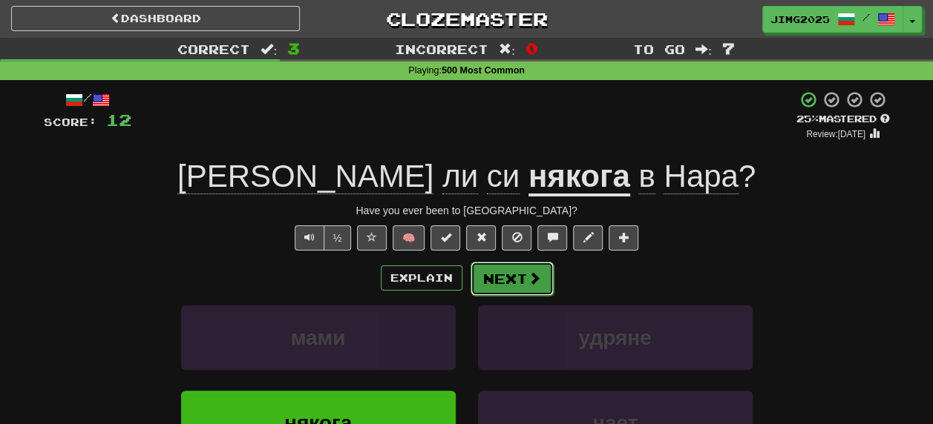
click at [510, 280] on button "Next" at bounding box center [511, 279] width 83 height 34
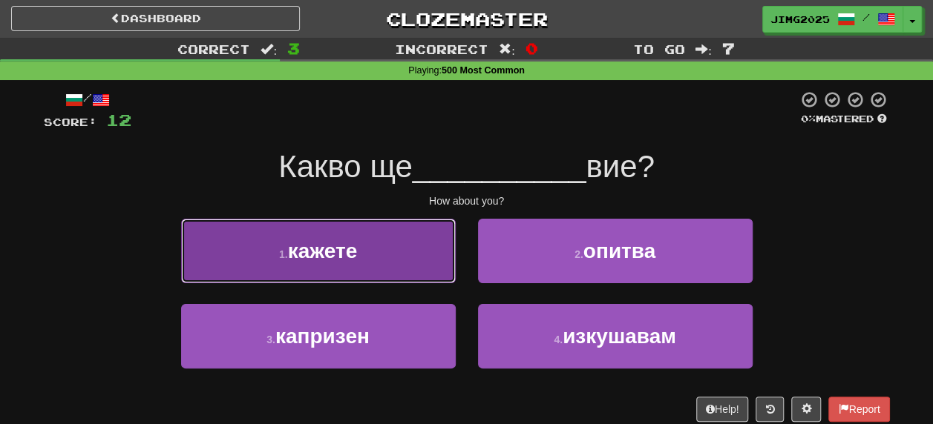
click at [315, 256] on span "кажете" at bounding box center [323, 251] width 70 height 23
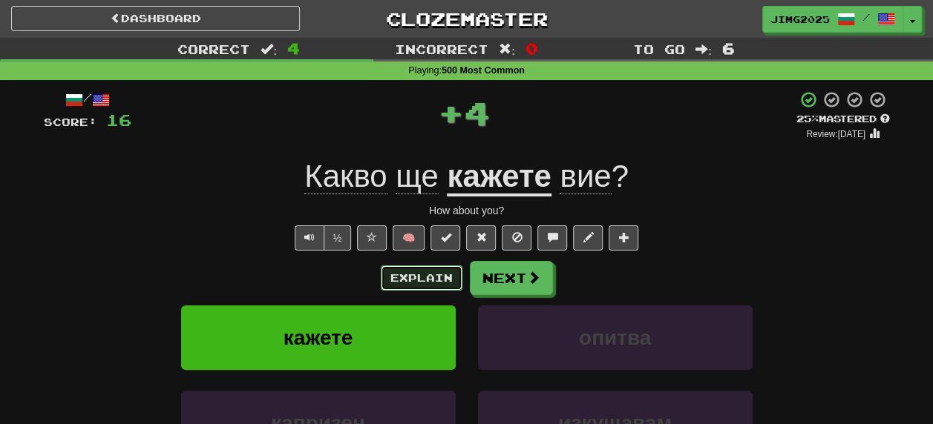
click at [413, 279] on button "Explain" at bounding box center [422, 278] width 82 height 25
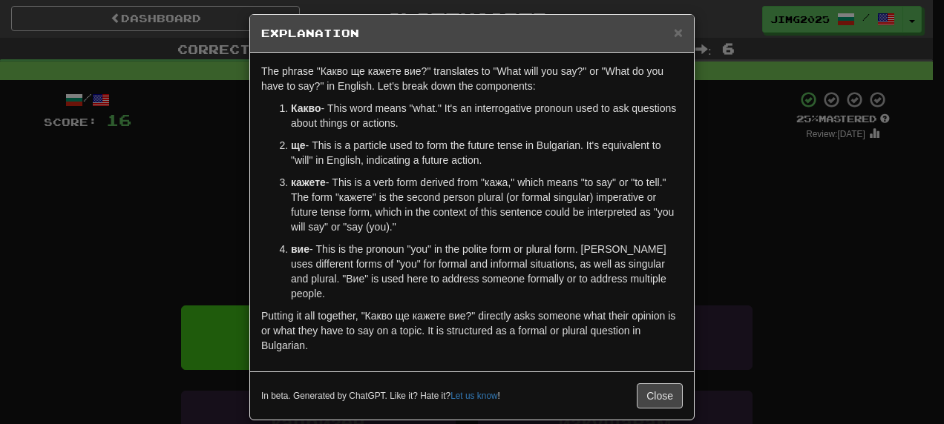
scroll to position [10, 0]
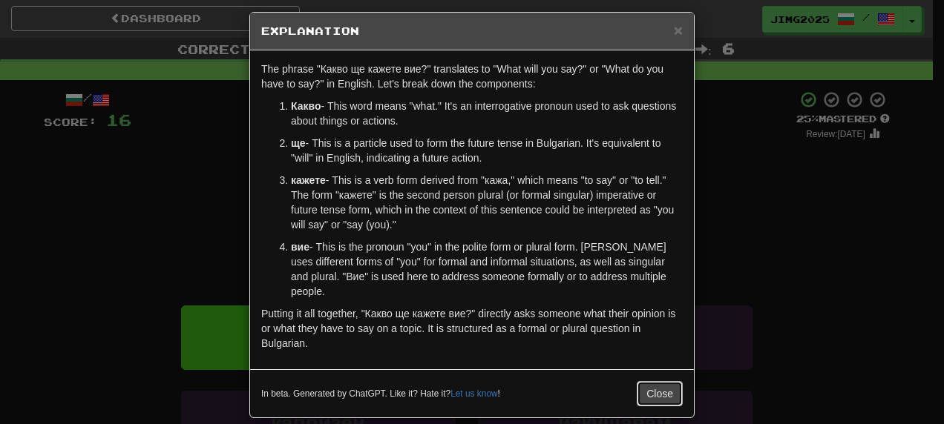
click at [656, 381] on button "Close" at bounding box center [660, 393] width 46 height 25
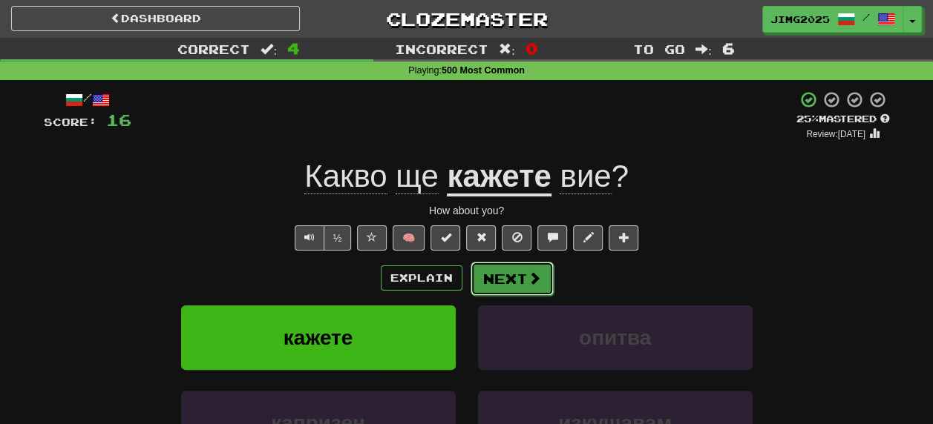
click at [513, 277] on button "Next" at bounding box center [511, 279] width 83 height 34
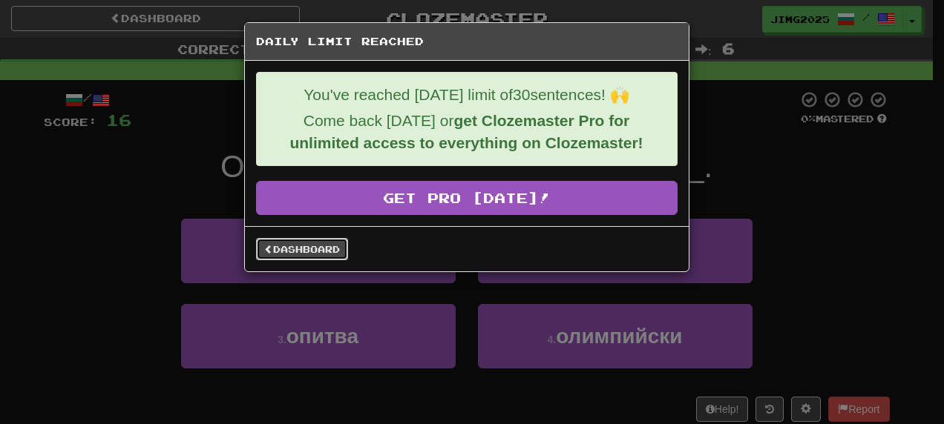
click at [309, 248] on link "Dashboard" at bounding box center [302, 249] width 92 height 22
